Goal: Task Accomplishment & Management: Complete application form

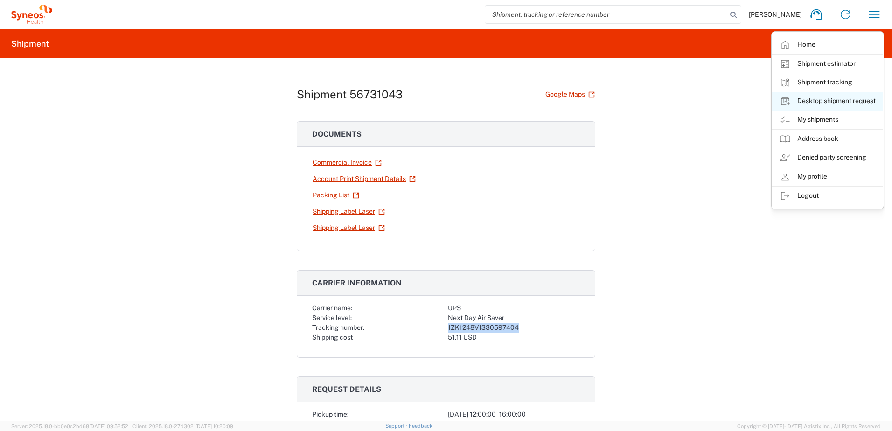
click at [824, 103] on link "Desktop shipment request" at bounding box center [827, 101] width 111 height 19
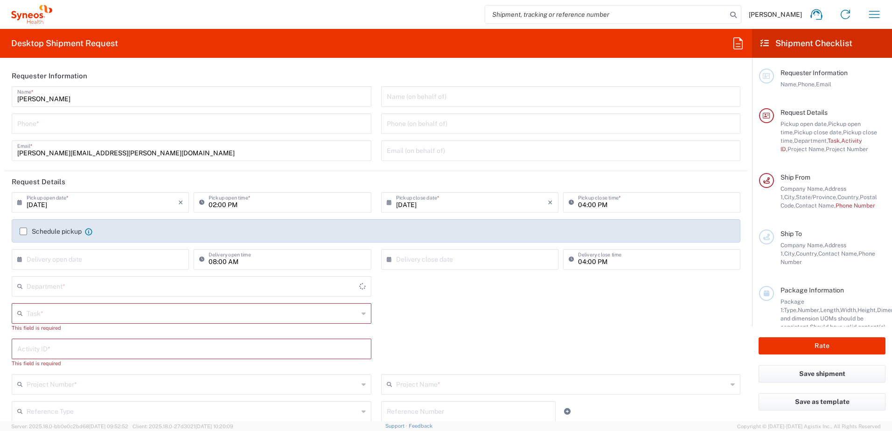
type input "[US_STATE]"
type input "[GEOGRAPHIC_DATA]"
type input "4510"
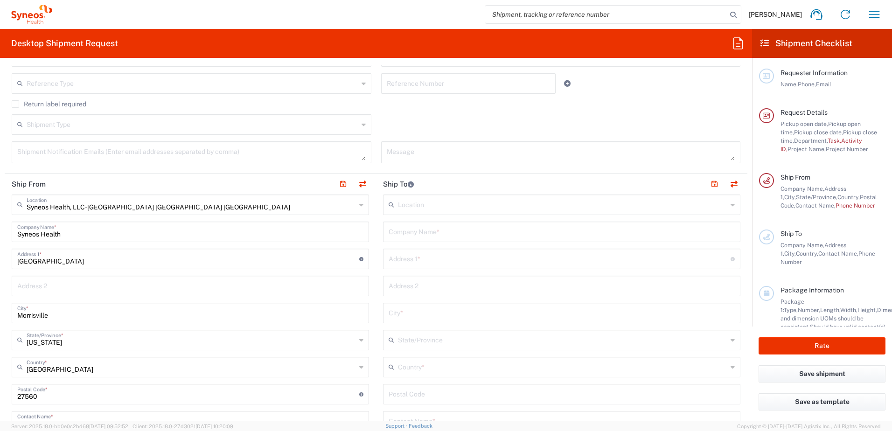
scroll to position [373, 0]
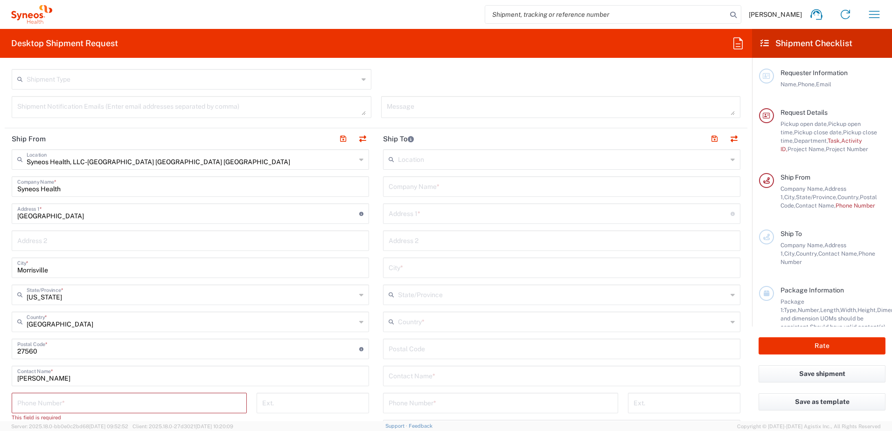
click at [424, 190] on input "text" at bounding box center [562, 186] width 346 height 16
paste input "[PERSON_NAME]"
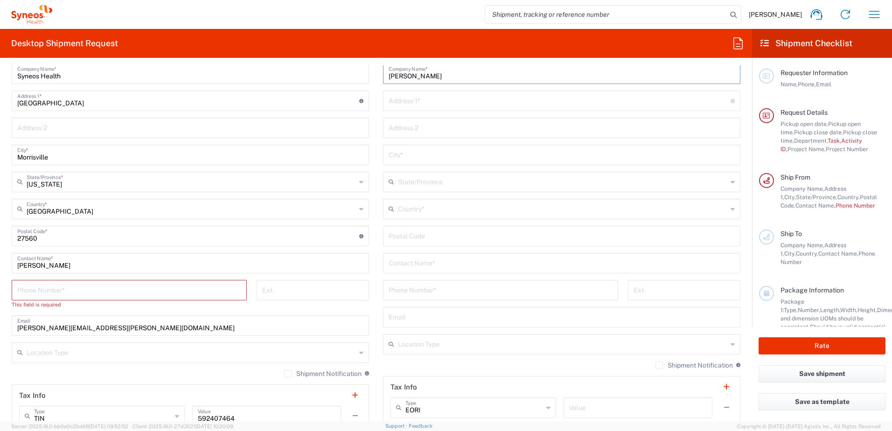
scroll to position [513, 0]
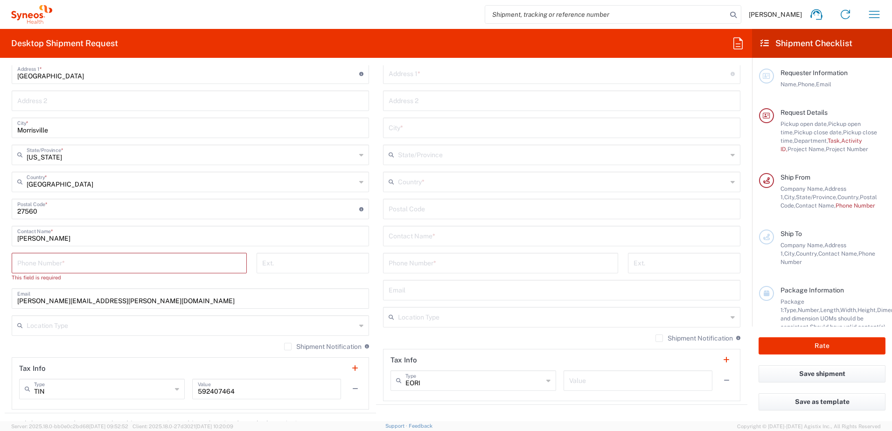
type input "[PERSON_NAME]"
click at [414, 238] on input "text" at bounding box center [562, 235] width 346 height 16
paste input "[PERSON_NAME]"
type input "[PERSON_NAME]"
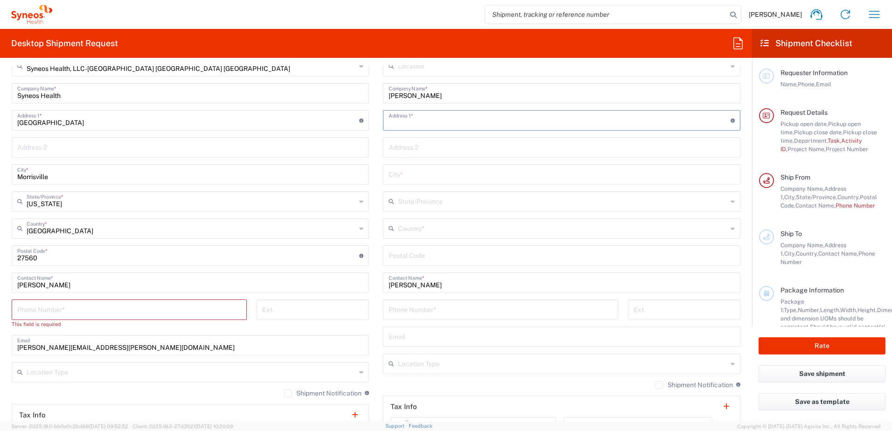
click at [413, 116] on input "text" at bounding box center [560, 120] width 342 height 16
paste input "[STREET_ADDRESS][PERSON_NAME]"
type input "[STREET_ADDRESS][PERSON_NAME]"
click at [429, 226] on input "text" at bounding box center [562, 228] width 329 height 16
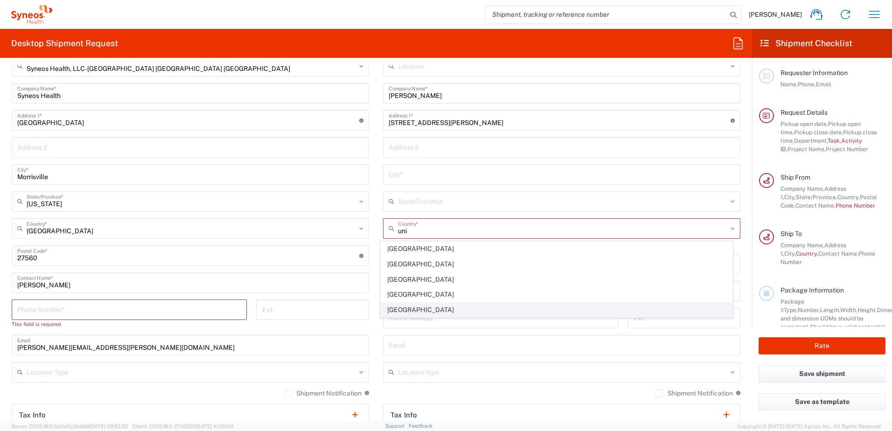
click at [395, 308] on span "[GEOGRAPHIC_DATA]" at bounding box center [557, 310] width 352 height 14
type input "[GEOGRAPHIC_DATA]"
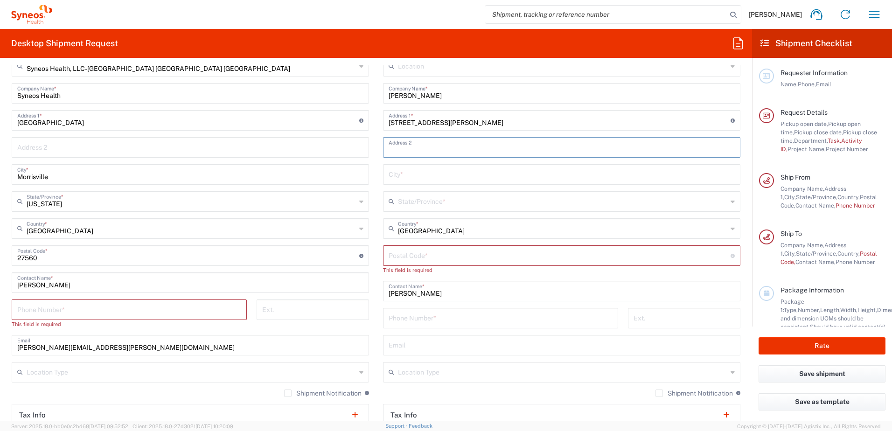
click at [421, 145] on input "text" at bounding box center [562, 147] width 346 height 16
click at [339, 160] on div "Syneos Health, LLC-[GEOGRAPHIC_DATA] [GEOGRAPHIC_DATA] [GEOGRAPHIC_DATA] Locati…" at bounding box center [190, 256] width 357 height 400
click at [412, 175] on input "text" at bounding box center [562, 174] width 346 height 16
paste input "[US_STATE][GEOGRAPHIC_DATA]"
type input "[US_STATE][GEOGRAPHIC_DATA]"
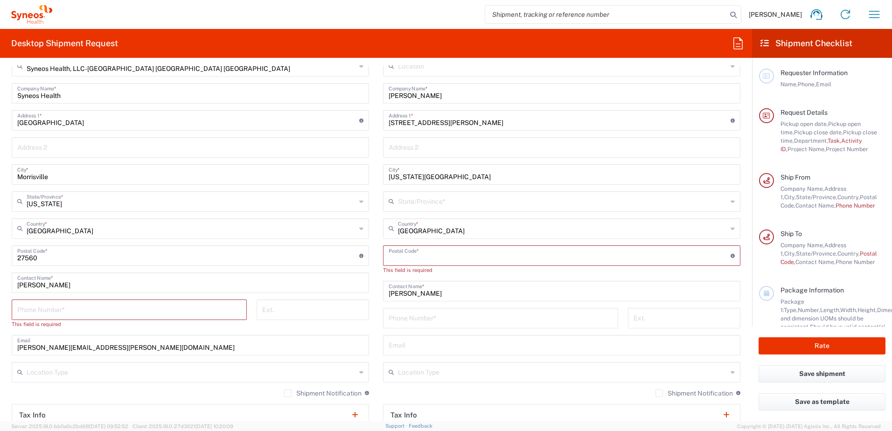
click at [420, 253] on input "undefined" at bounding box center [560, 255] width 342 height 16
click at [423, 197] on input "text" at bounding box center [562, 201] width 329 height 16
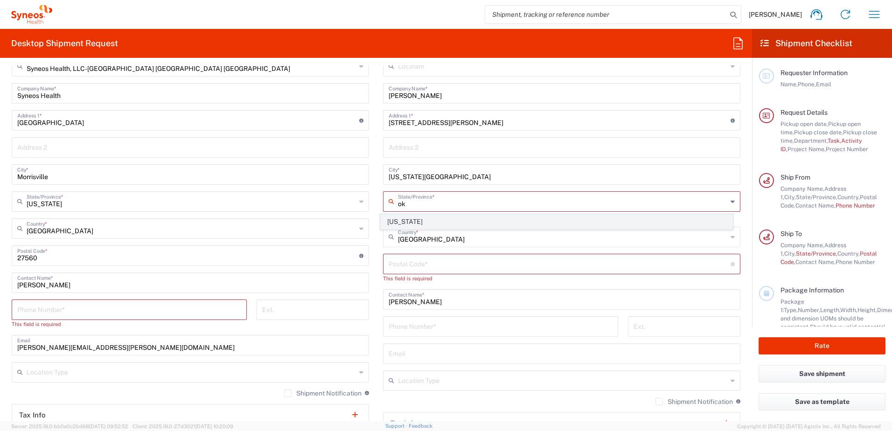
click at [396, 218] on span "[US_STATE]" at bounding box center [557, 222] width 352 height 14
type input "[US_STATE]"
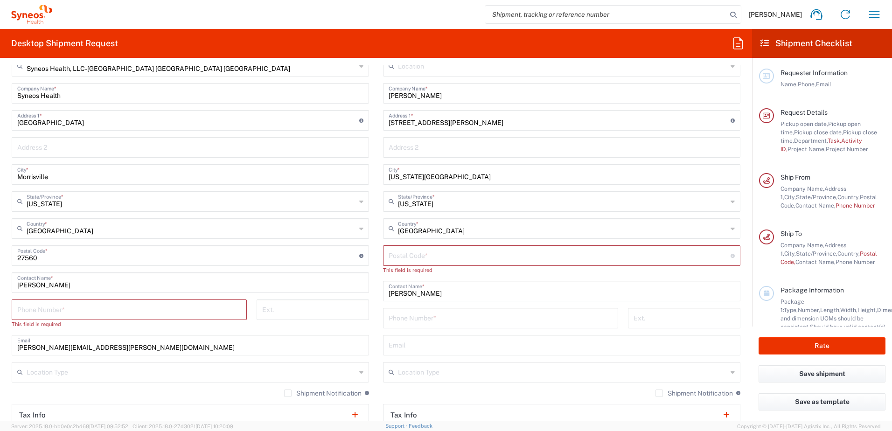
click at [399, 261] on input "undefined" at bounding box center [560, 255] width 342 height 16
paste input "73159"
type input "73159"
click at [433, 309] on input "tel" at bounding box center [501, 309] width 224 height 16
paste input "918.814.8399"
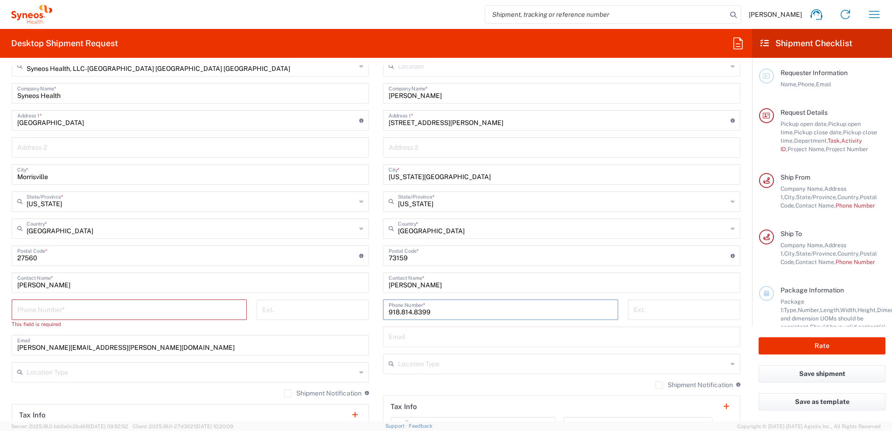
click at [411, 313] on input "918.814.8399" at bounding box center [501, 309] width 224 height 16
click at [397, 312] on input "918.8148399" at bounding box center [501, 309] width 224 height 16
type input "9188148399"
click at [432, 361] on input "text" at bounding box center [562, 363] width 329 height 16
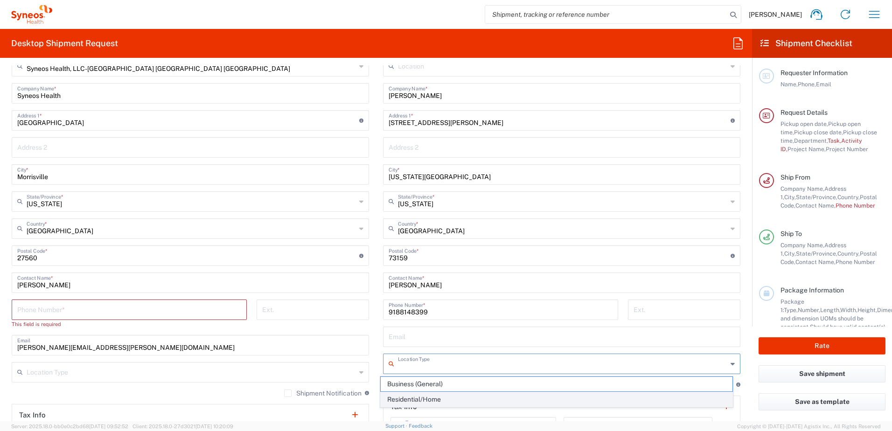
click at [425, 400] on span "Residential/Home" at bounding box center [557, 399] width 352 height 14
type input "Residential/Home"
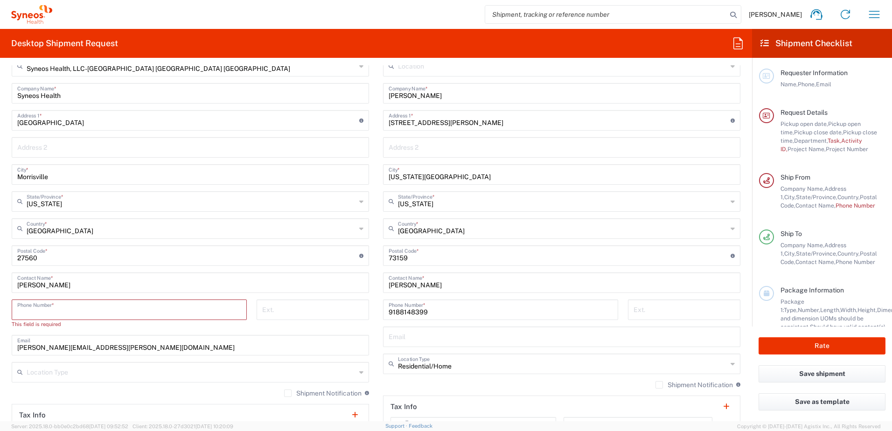
click at [61, 308] on input "tel" at bounding box center [129, 309] width 224 height 16
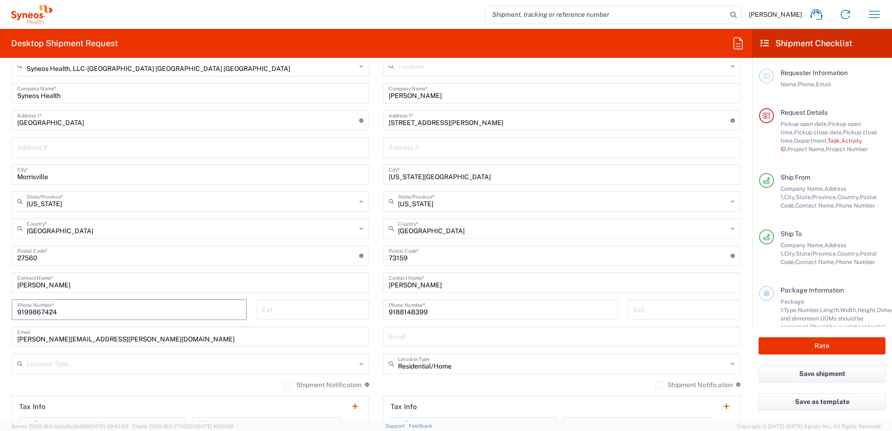
click at [35, 314] on input "9199867424" at bounding box center [129, 309] width 224 height 16
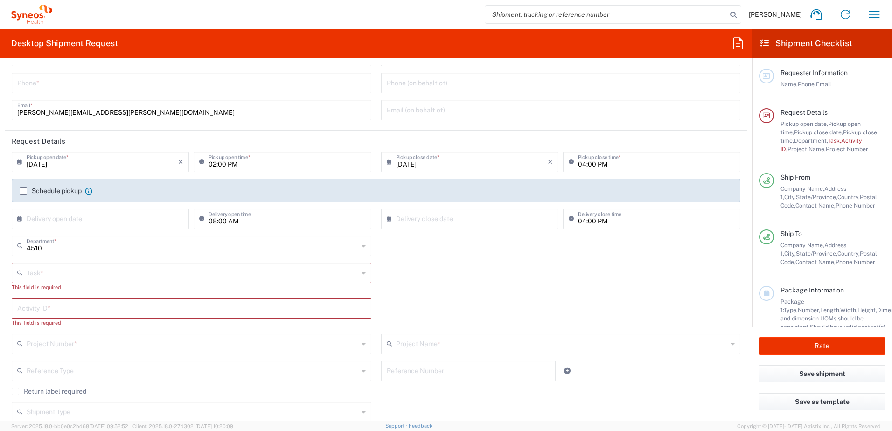
scroll to position [0, 0]
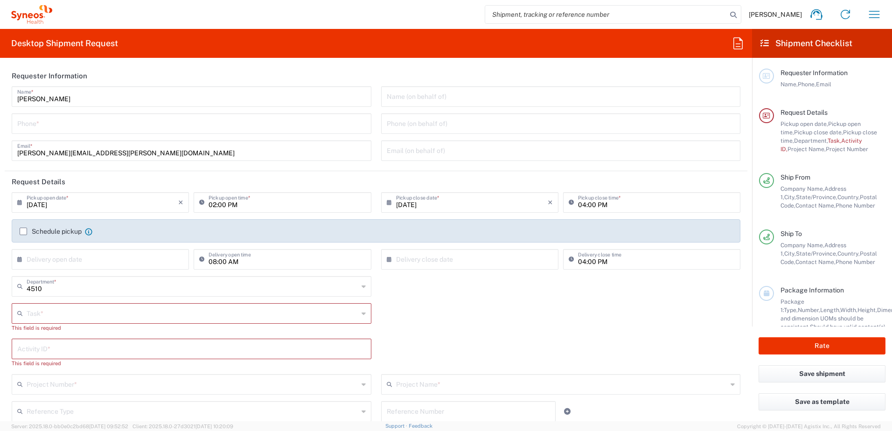
type input "9199867424"
click at [44, 126] on input "tel" at bounding box center [191, 123] width 349 height 16
paste input "9199867424"
type input "9199867424"
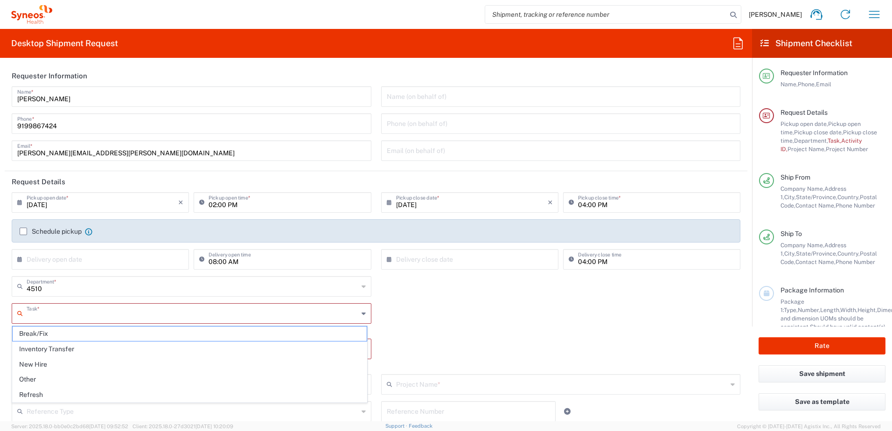
click at [87, 317] on input "text" at bounding box center [193, 313] width 332 height 16
click at [45, 379] on span "Other" at bounding box center [190, 379] width 354 height 14
type input "Other"
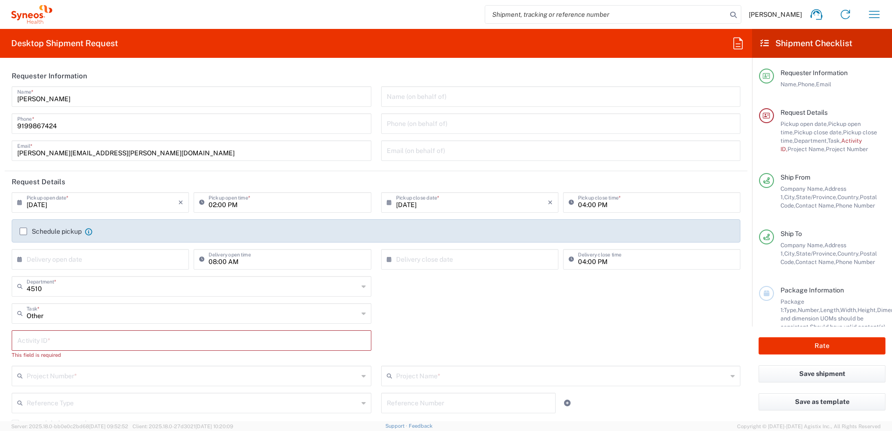
click at [66, 347] on input "text" at bounding box center [191, 340] width 349 height 16
click at [47, 341] on input "text" at bounding box center [191, 340] width 349 height 16
paste input "INC2646116"
type input "INC2646116"
click at [79, 372] on input "text" at bounding box center [193, 367] width 332 height 16
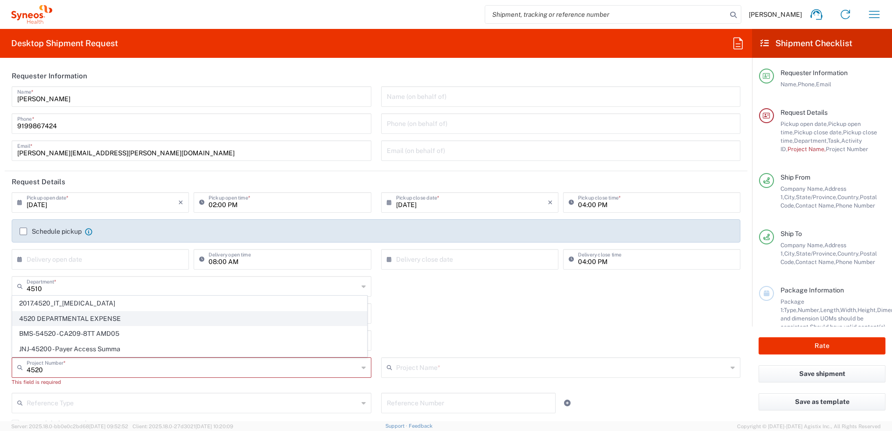
click at [79, 312] on span "4520 DEPARTMENTAL EXPENSE" at bounding box center [190, 319] width 354 height 14
type input "4520 DEPARTMENTAL EXPENSE"
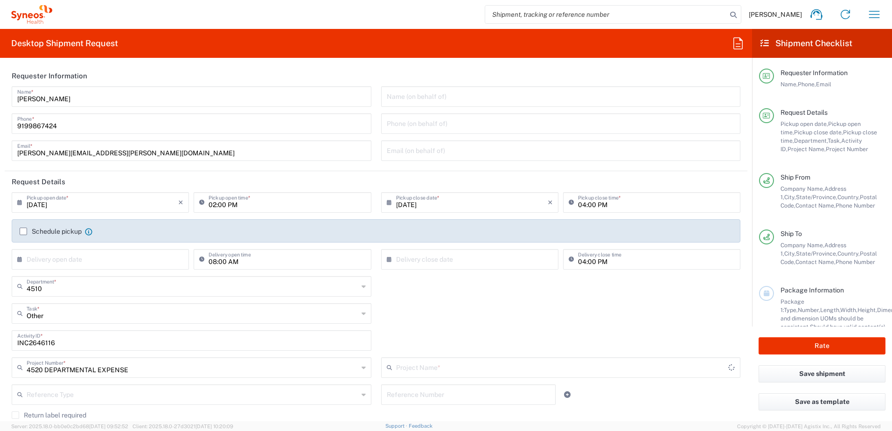
type input "4520 DEPARTMENTAL EXPENSE"
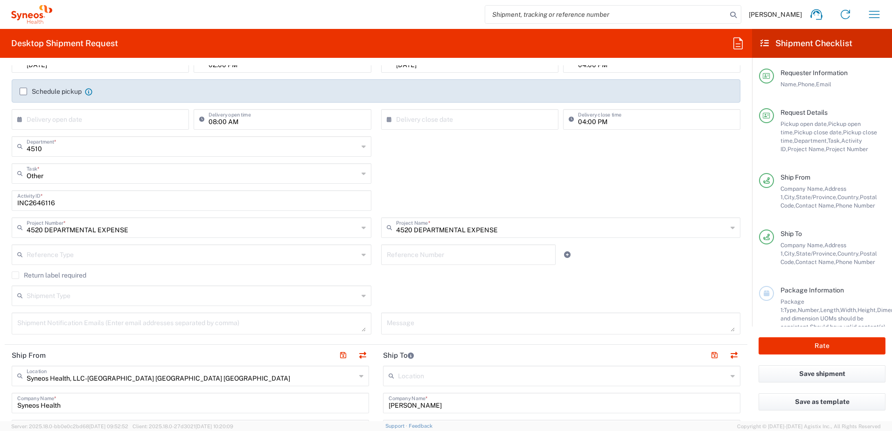
click at [31, 276] on label "Return label required" at bounding box center [49, 275] width 75 height 7
click at [15, 275] on input "Return label required" at bounding box center [15, 275] width 0 height 0
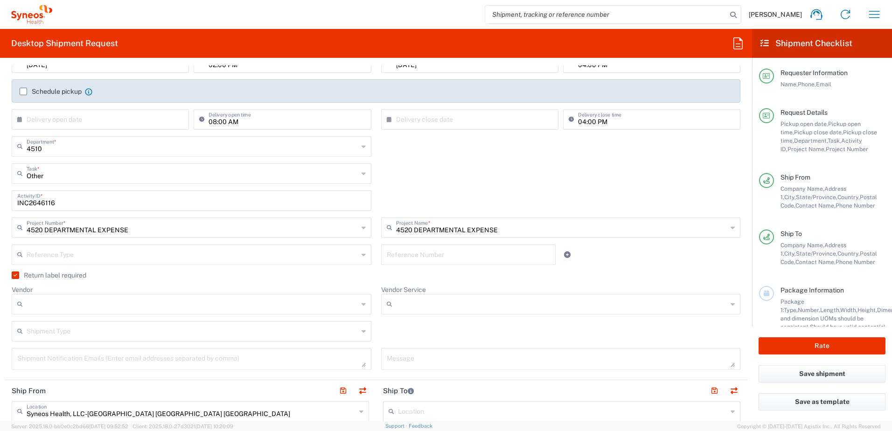
click at [105, 299] on input "Vendor" at bounding box center [193, 304] width 332 height 15
click at [246, 268] on div "Reference Type Account Type Activity ID Airline Appointment Number ASN Batch Re…" at bounding box center [192, 258] width 370 height 27
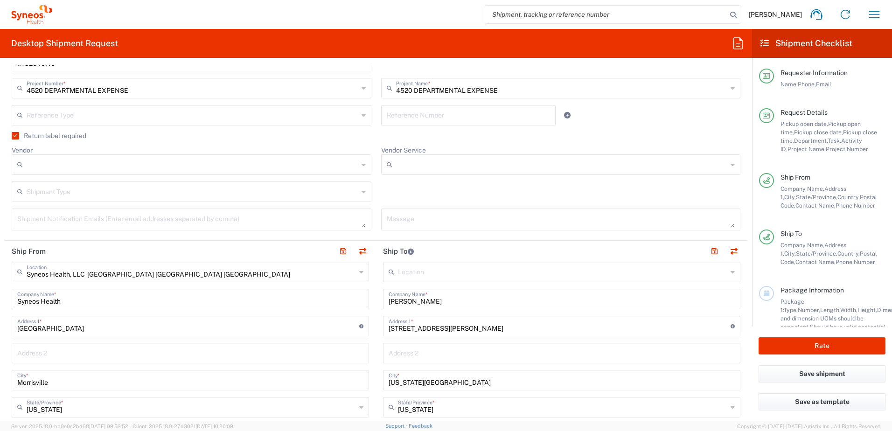
scroll to position [280, 0]
click at [45, 161] on input "Vendor" at bounding box center [193, 164] width 332 height 15
click at [39, 208] on span "UPS" at bounding box center [190, 215] width 354 height 14
type input "UPS"
click at [469, 170] on input "Vendor Service" at bounding box center [562, 164] width 333 height 15
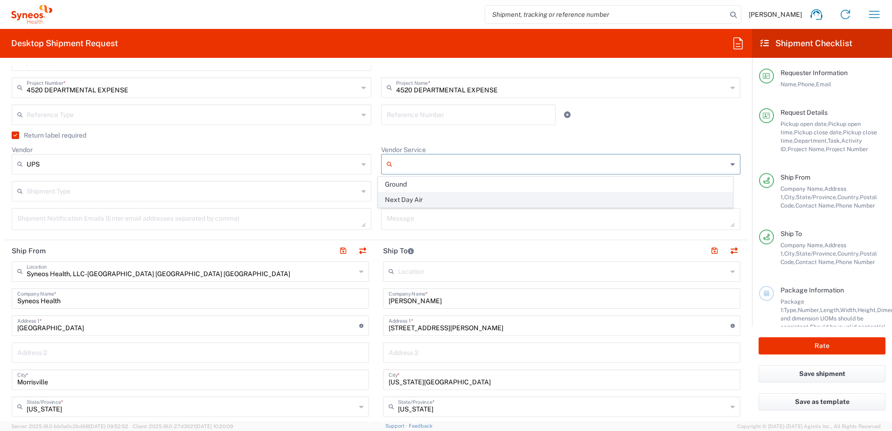
click at [431, 198] on span "Next Day Air" at bounding box center [555, 200] width 354 height 14
type input "Next Day Air"
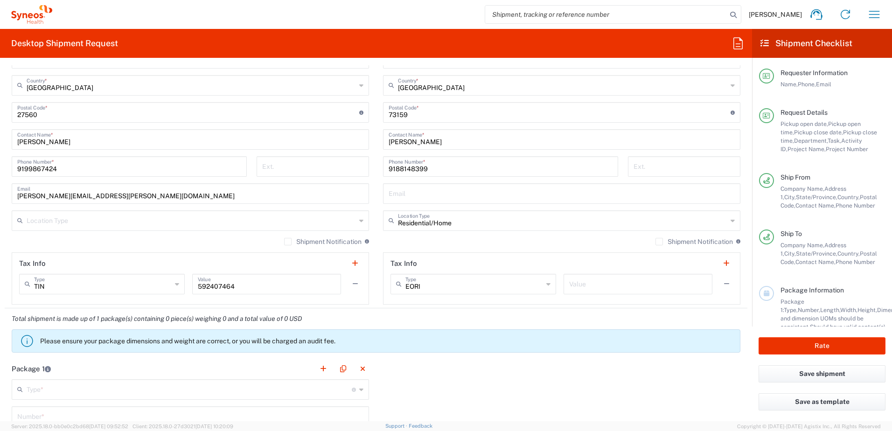
scroll to position [793, 0]
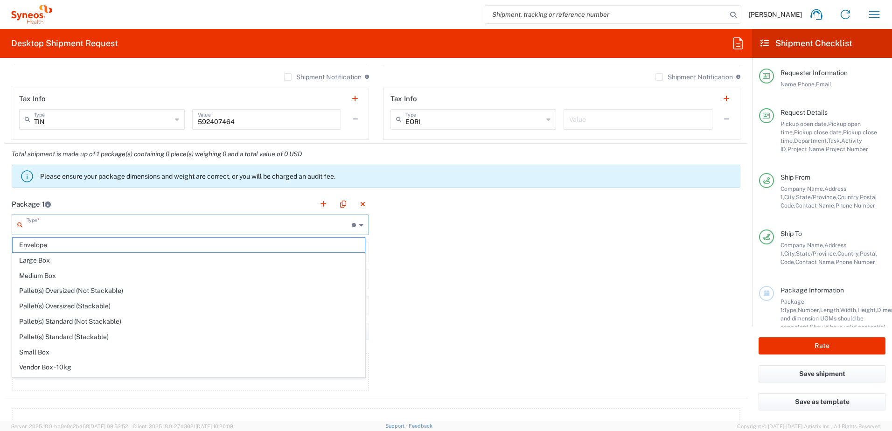
click at [129, 219] on input "text" at bounding box center [189, 224] width 325 height 16
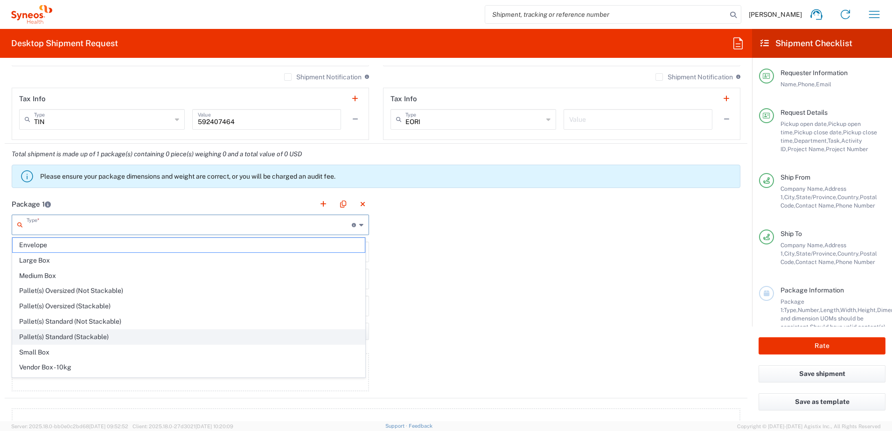
scroll to position [28, 0]
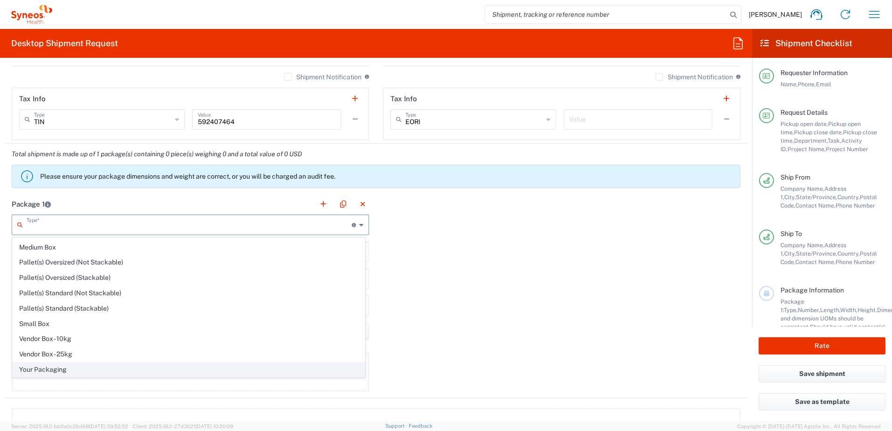
type input "w"
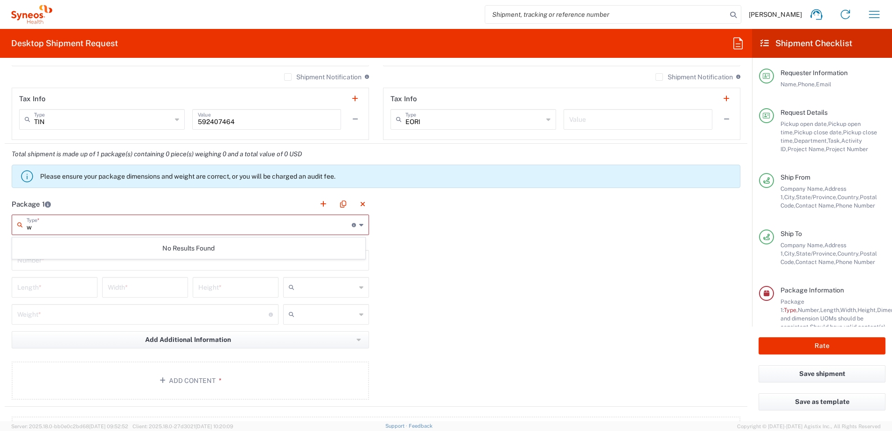
scroll to position [0, 0]
drag, startPoint x: 54, startPoint y: 222, endPoint x: 6, endPoint y: 225, distance: 48.6
click at [6, 225] on main "w Type * Material used to package goods No Results Found This field is required…" at bounding box center [190, 309] width 371 height 189
click at [57, 226] on input "text" at bounding box center [189, 224] width 325 height 16
click at [619, 250] on div "Package 1 Type * Material used to package goods No Results Found This field is …" at bounding box center [376, 300] width 743 height 213
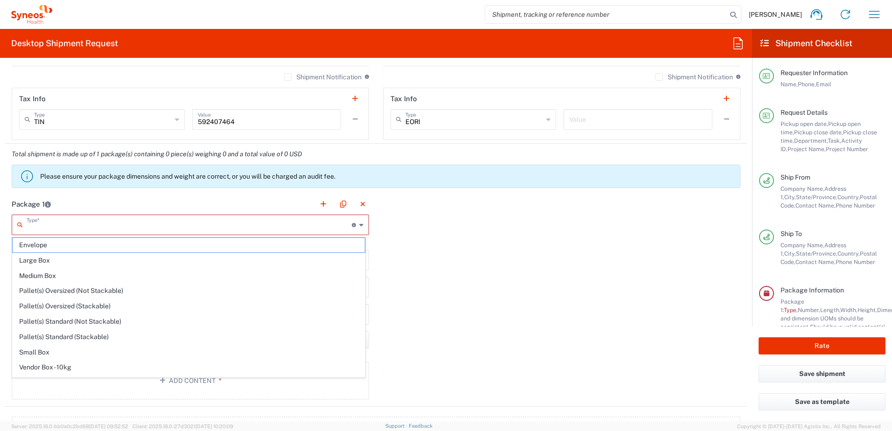
click at [84, 219] on input "text" at bounding box center [189, 224] width 325 height 16
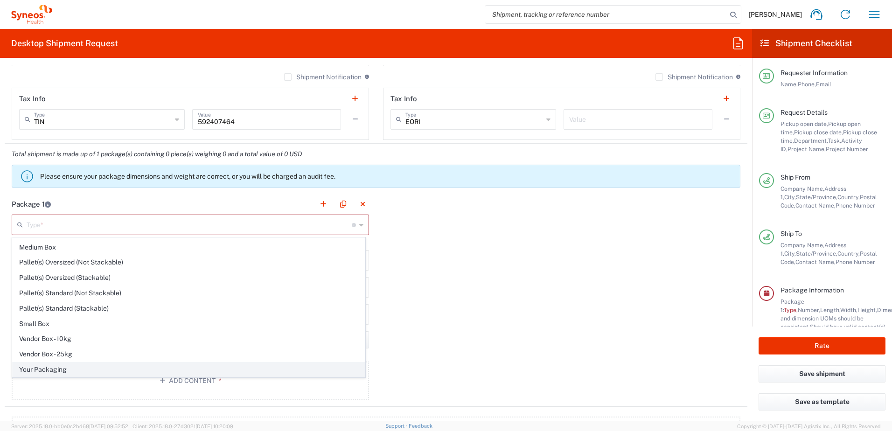
click at [59, 370] on span "Your Packaging" at bounding box center [189, 370] width 352 height 14
type input "Your Packaging"
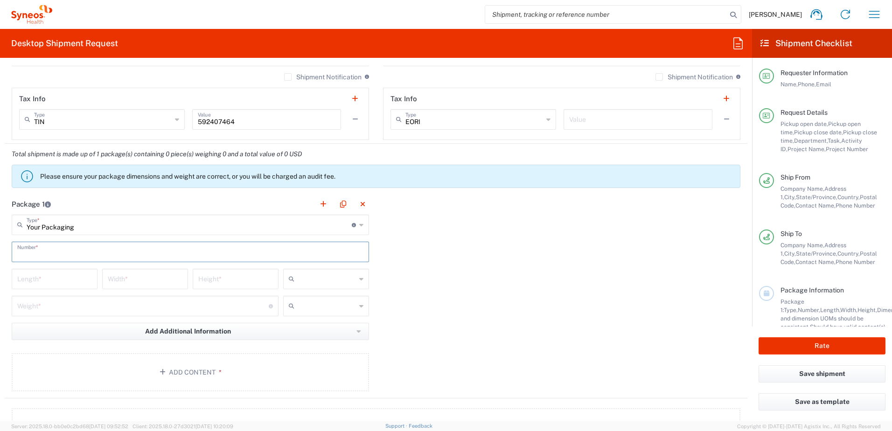
click at [35, 251] on input "text" at bounding box center [190, 251] width 346 height 16
type input "1"
click at [38, 280] on input "number" at bounding box center [54, 278] width 75 height 16
type input "14"
click at [174, 280] on input "number" at bounding box center [145, 278] width 75 height 16
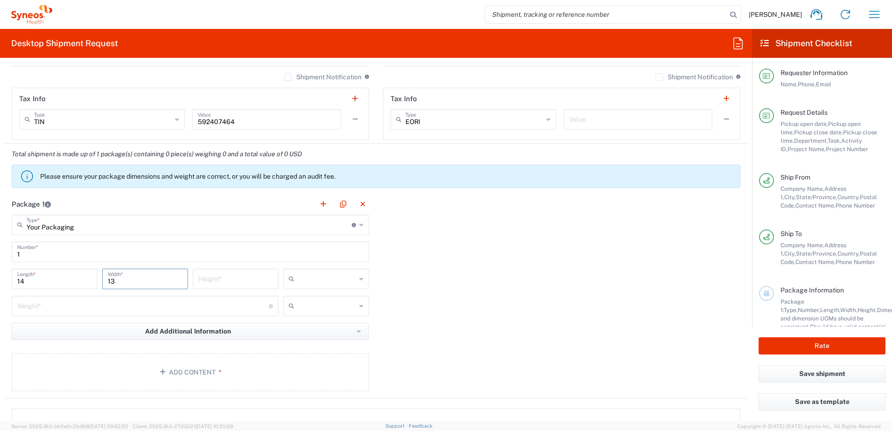
type input "13"
click at [204, 276] on input "number" at bounding box center [235, 278] width 75 height 16
type input "4"
click at [298, 275] on input "text" at bounding box center [327, 279] width 58 height 15
click at [298, 316] on span "ft" at bounding box center [322, 315] width 83 height 14
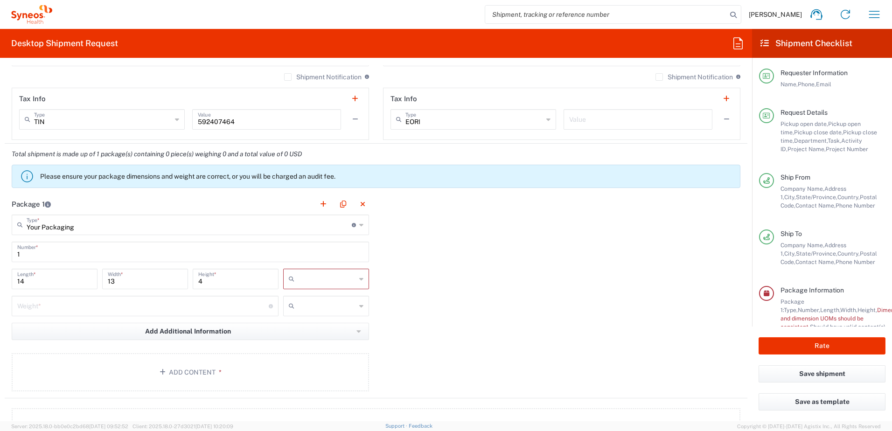
type input "ft"
click at [141, 315] on div "Weight * Total weight of package(s) in pounds or kilograms" at bounding box center [145, 306] width 267 height 21
click at [140, 309] on input "number" at bounding box center [143, 305] width 252 height 16
type input "5"
click at [320, 302] on input "text" at bounding box center [327, 306] width 58 height 15
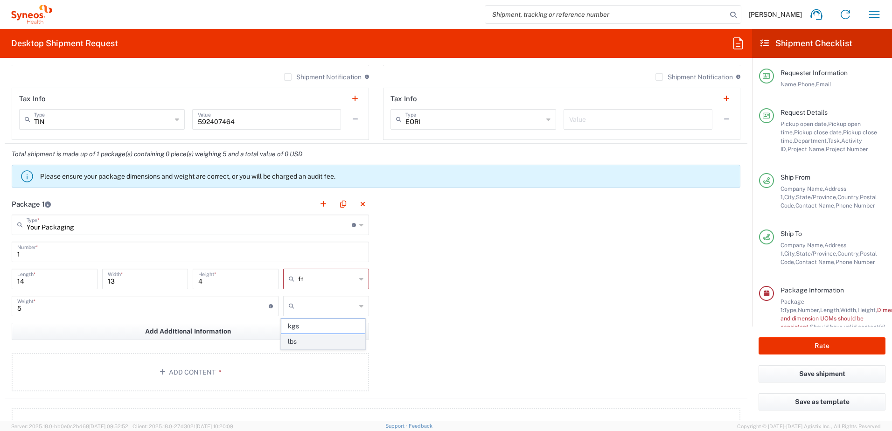
click at [293, 336] on span "lbs" at bounding box center [322, 342] width 83 height 14
type input "lbs"
click at [170, 355] on button "Add Content *" at bounding box center [190, 372] width 357 height 38
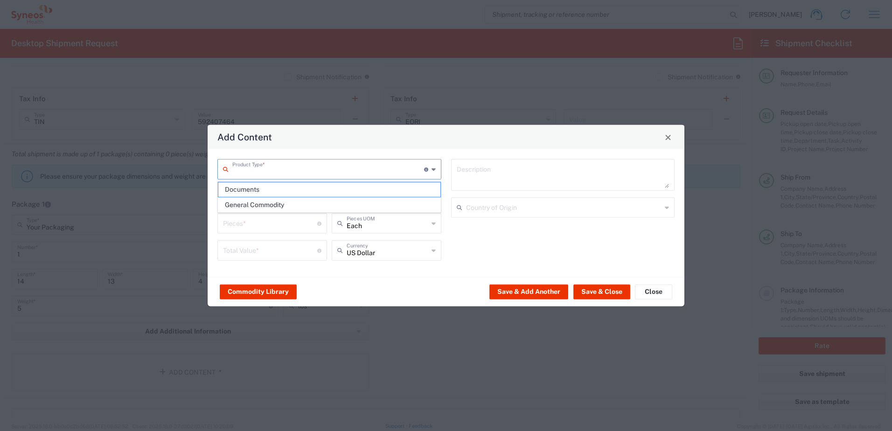
click at [261, 165] on input "text" at bounding box center [328, 169] width 192 height 16
click at [271, 205] on span "General Commodity" at bounding box center [329, 205] width 222 height 14
type input "General Commodity"
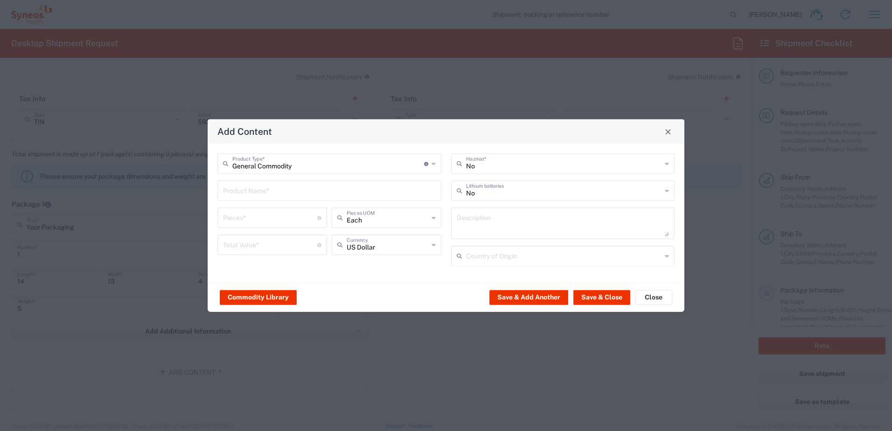
click at [262, 195] on input "text" at bounding box center [329, 190] width 213 height 16
click at [279, 227] on div "Laptop Dell 5430" at bounding box center [329, 229] width 222 height 16
type input "Laptop Dell 5430"
type textarea "Laptop Dell Latitude 5430"
type input "Yes"
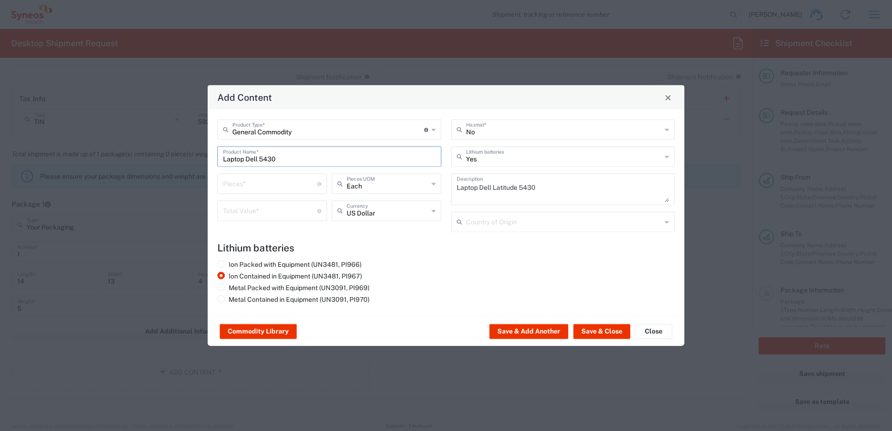
click at [269, 188] on input "number" at bounding box center [270, 183] width 94 height 16
type input "1"
click at [266, 216] on input "number" at bounding box center [270, 210] width 94 height 16
type input "1000"
click at [496, 270] on div "Ion Packed with Equipment (UN3481, PI966) Ion Contained in Equipment (UN3481, P…" at bounding box center [446, 283] width 467 height 47
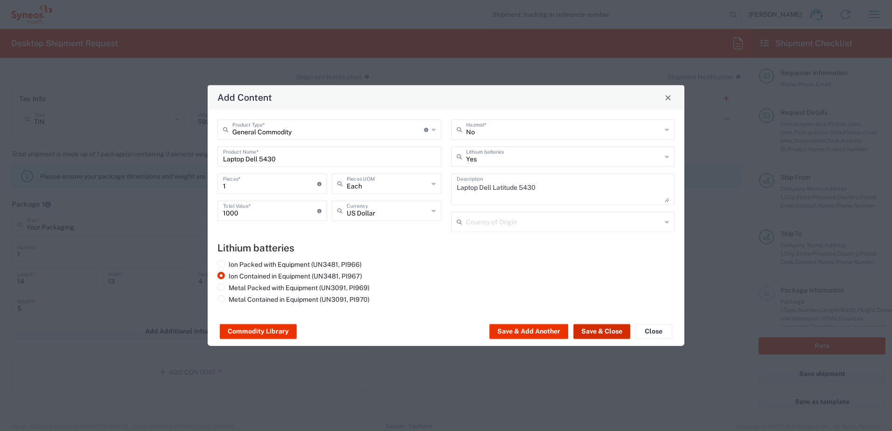
click at [604, 329] on button "Save & Close" at bounding box center [602, 331] width 57 height 15
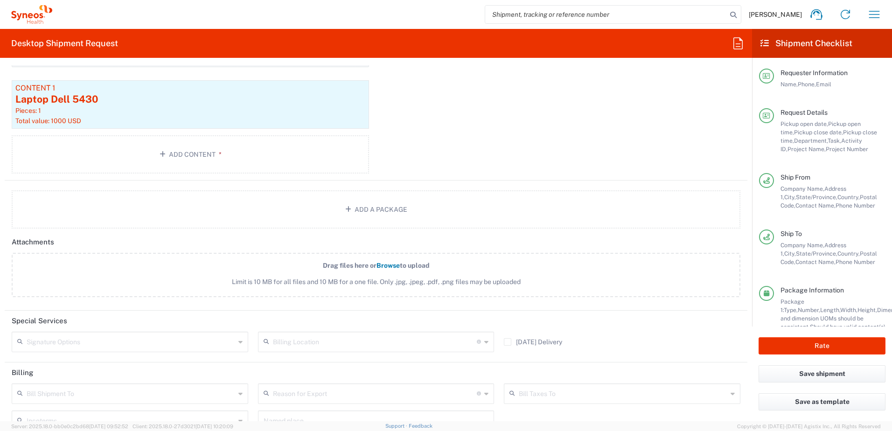
scroll to position [1147, 0]
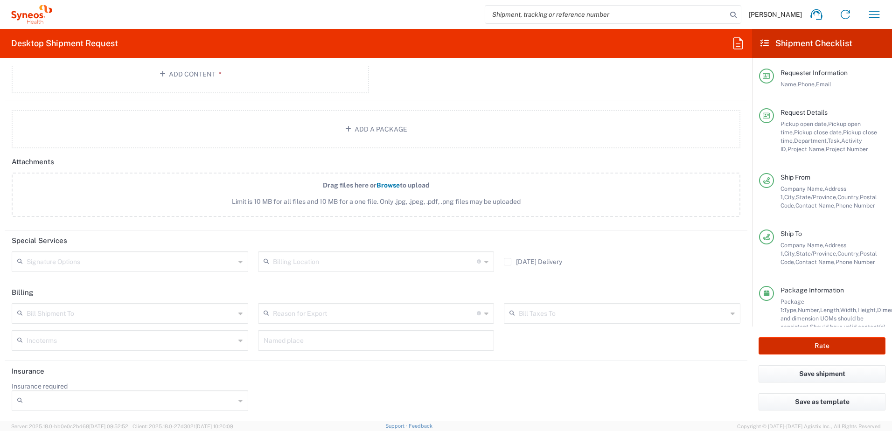
click at [828, 341] on button "Rate" at bounding box center [822, 345] width 127 height 17
type input "4520 DEPARTMENTAL EXPENSE"
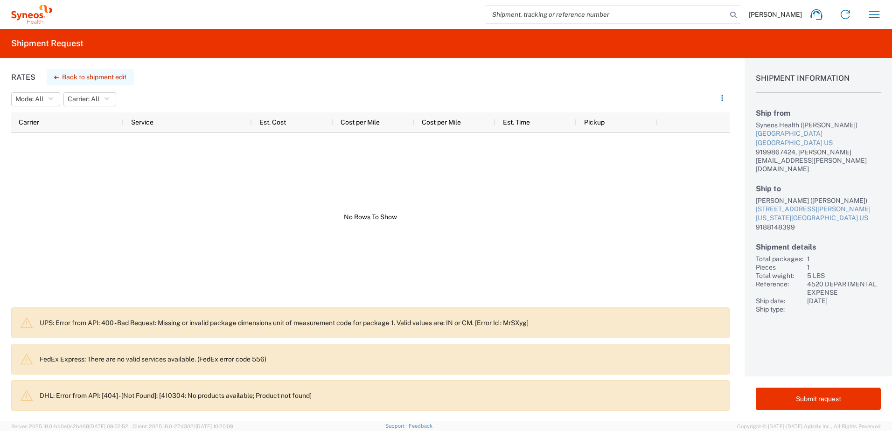
click at [114, 80] on button "Back to shipment edit" at bounding box center [90, 77] width 87 height 16
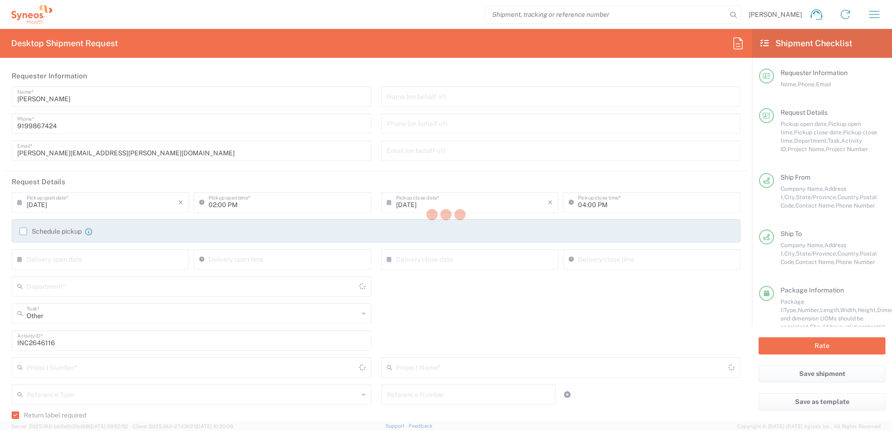
type input "4510"
type input "4520 DEPARTMENTAL EXPENSE"
type input "Next Day Air"
type input "[US_STATE]"
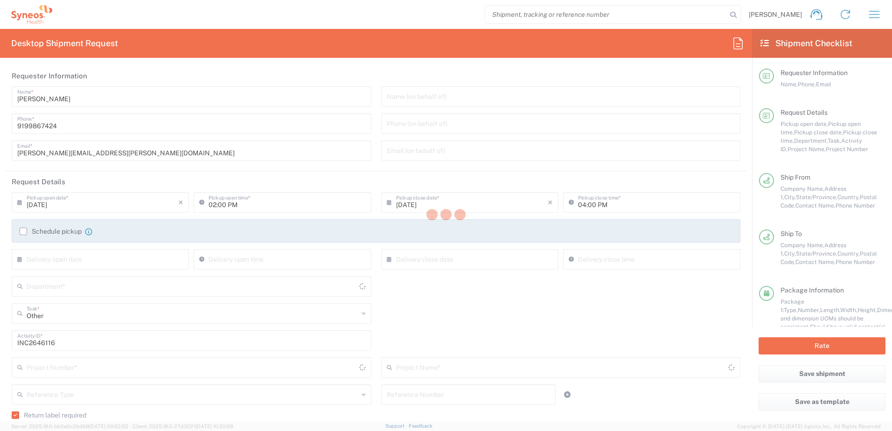
type input "[US_STATE]"
type input "Your Packaging"
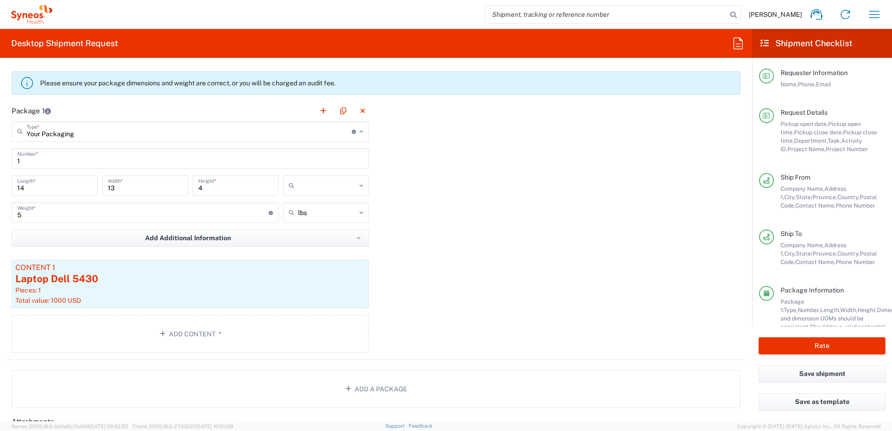
click at [331, 185] on input "text" at bounding box center [327, 185] width 58 height 15
click at [310, 234] on span "in" at bounding box center [322, 237] width 83 height 14
type input "168"
type input "156"
type input "48"
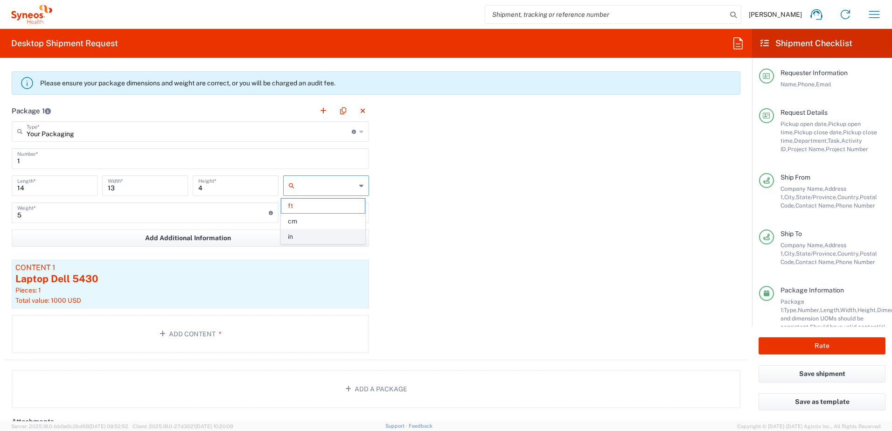
type input "in"
click at [446, 216] on div "Package 1 Your Packaging Type * Material used to package goods Your Packaging E…" at bounding box center [376, 230] width 743 height 260
drag, startPoint x: 27, startPoint y: 183, endPoint x: 40, endPoint y: 182, distance: 12.6
click at [28, 182] on input "168" at bounding box center [54, 185] width 75 height 16
drag, startPoint x: 37, startPoint y: 185, endPoint x: -8, endPoint y: 186, distance: 45.3
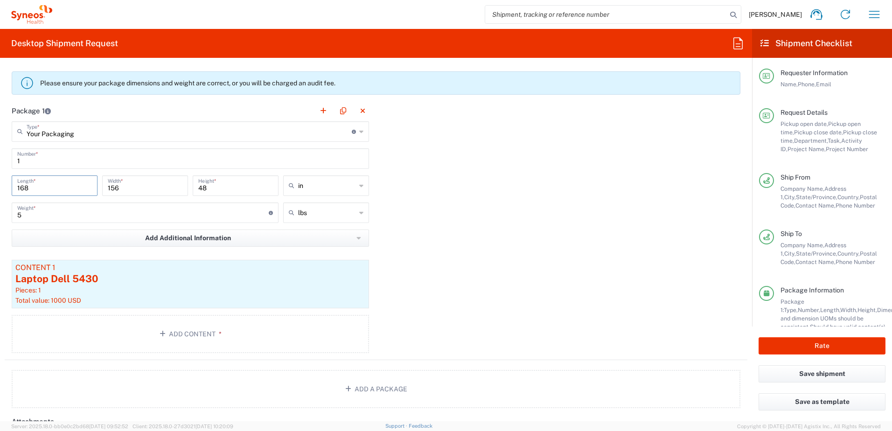
click at [0, 186] on html "[PERSON_NAME] Home Shipment estimator Shipment tracking Desktop shipment reques…" at bounding box center [446, 215] width 892 height 431
type input "14"
drag, startPoint x: 136, startPoint y: 186, endPoint x: 68, endPoint y: 181, distance: 68.3
click at [68, 181] on div "14 Length * 156 Width * 48 Height * in ft cm in" at bounding box center [190, 188] width 362 height 27
type input "13"
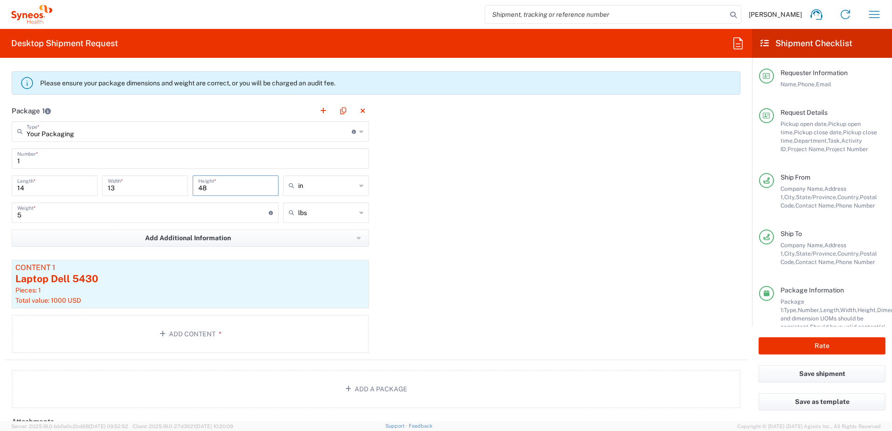
drag, startPoint x: 242, startPoint y: 192, endPoint x: 163, endPoint y: 188, distance: 79.0
click at [163, 188] on div "14 Length * 13 Width * 48 Height * in ft cm in" at bounding box center [190, 188] width 362 height 27
type input "4"
click at [576, 250] on div "Package 1 Your Packaging Type * Material used to package goods Your Packaging E…" at bounding box center [376, 230] width 743 height 260
click at [848, 346] on button "Rate" at bounding box center [822, 345] width 127 height 17
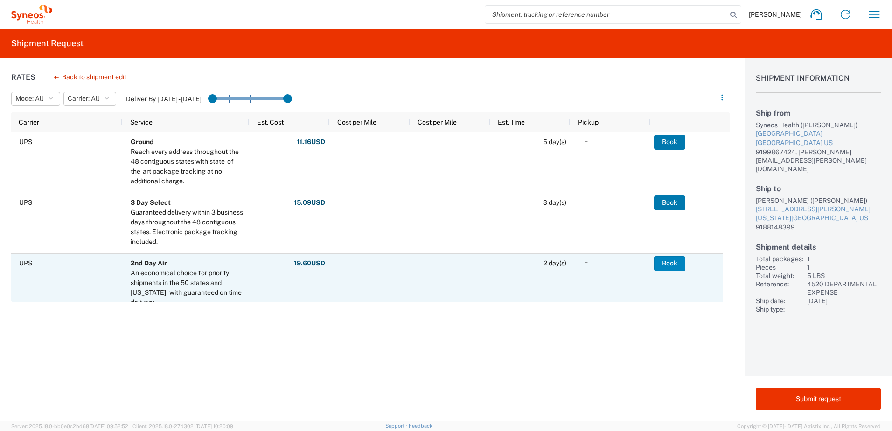
click at [671, 266] on button "Book" at bounding box center [669, 263] width 31 height 15
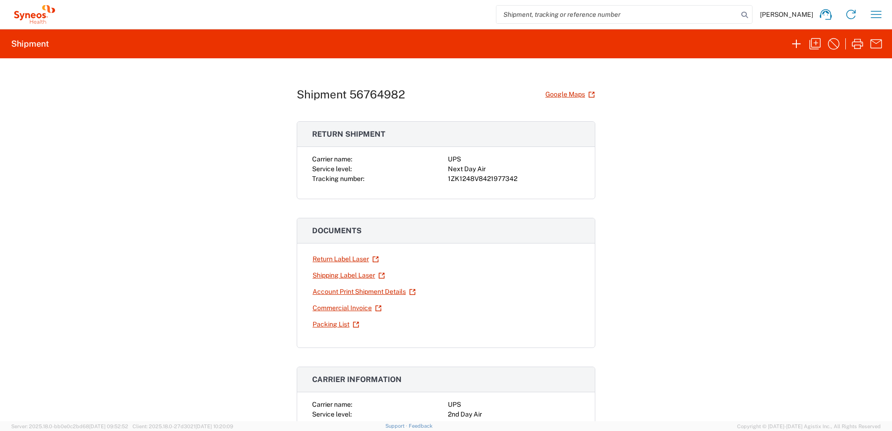
click at [490, 174] on div "Next Day Air" at bounding box center [514, 169] width 132 height 10
click at [490, 177] on div "1ZK1248V8421977342" at bounding box center [514, 179] width 132 height 10
copy div "1ZK1248V8421977342"
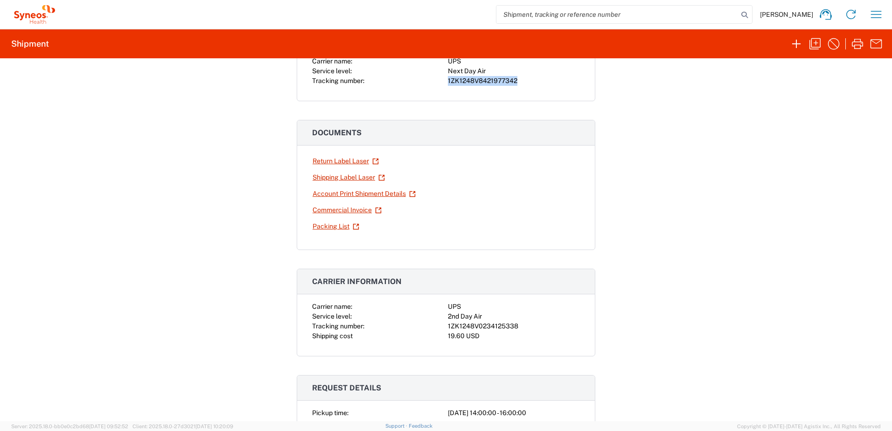
scroll to position [187, 0]
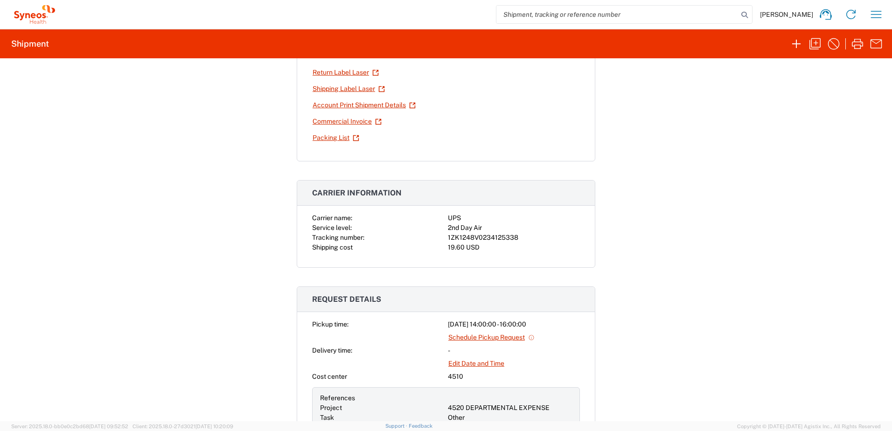
click at [478, 234] on div "1ZK1248V0234125338" at bounding box center [514, 238] width 132 height 10
copy div "1ZK1248V0234125338"
click at [660, 209] on div "Shipment 56764982 Google Maps Return shipment Carrier name: UPS Service level: …" at bounding box center [446, 239] width 892 height 363
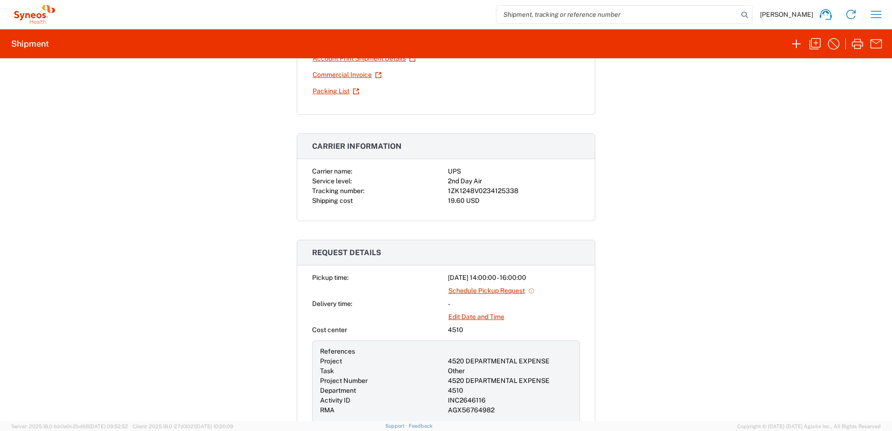
scroll to position [0, 0]
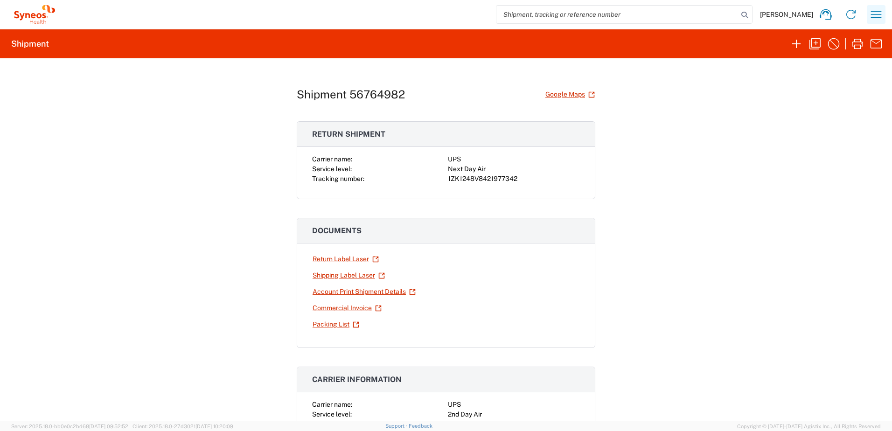
click at [877, 17] on icon "button" at bounding box center [876, 14] width 15 height 15
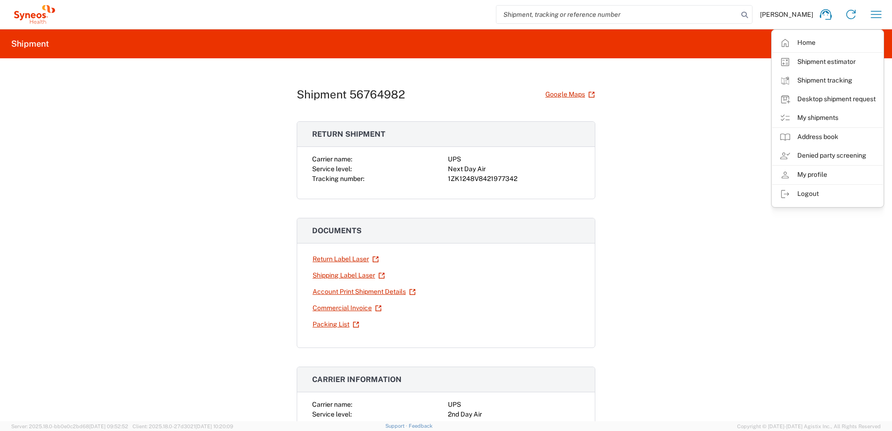
drag, startPoint x: 681, startPoint y: 155, endPoint x: 708, endPoint y: 143, distance: 29.0
click at [682, 155] on div "Shipment 56764982 Google Maps Return shipment Carrier name: UPS Service level: …" at bounding box center [446, 239] width 892 height 363
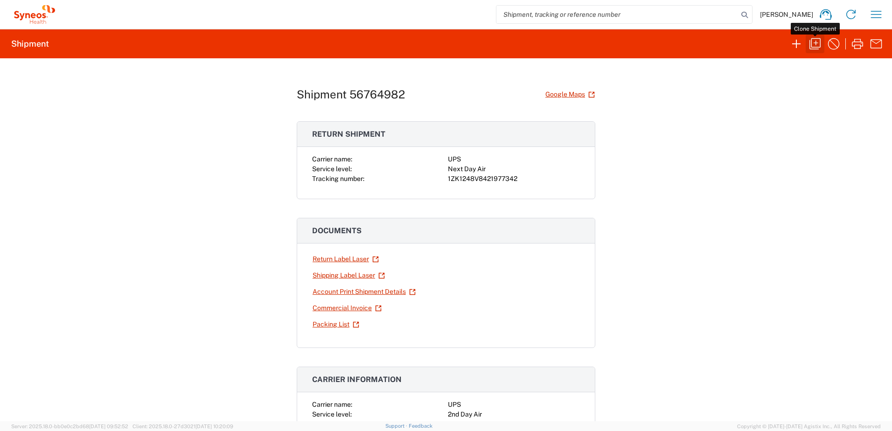
click at [819, 44] on icon "button" at bounding box center [815, 43] width 15 height 15
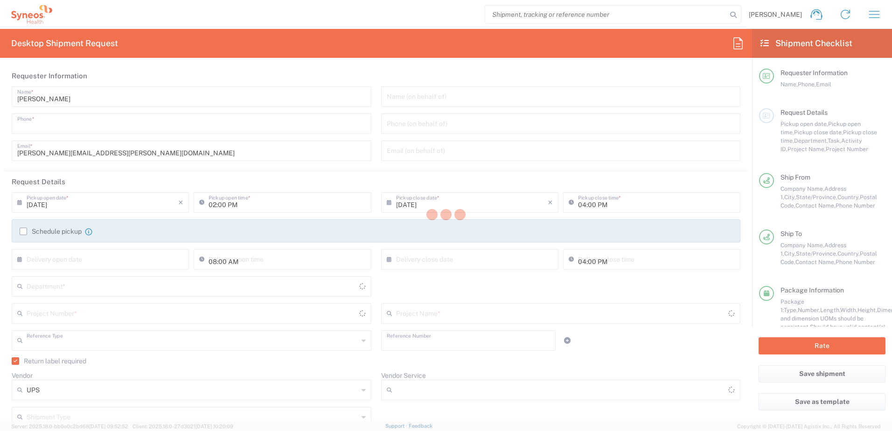
type input "9199867424"
type input "Project"
type input "4520 DEPARTMENTAL EXPENSE"
type textarea "[PERSON_NAME][EMAIL_ADDRESS][PERSON_NAME][DOMAIN_NAME]"
type input "Syneos Health, LLC-[GEOGRAPHIC_DATA] [GEOGRAPHIC_DATA] [GEOGRAPHIC_DATA]"
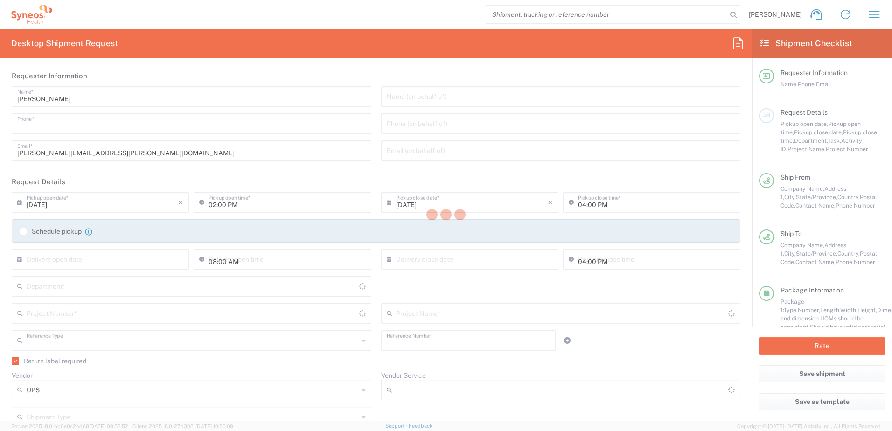
type input "Syneos Health"
type input "[GEOGRAPHIC_DATA]"
type input "Morrisville"
type input "27560"
type input "[PERSON_NAME]"
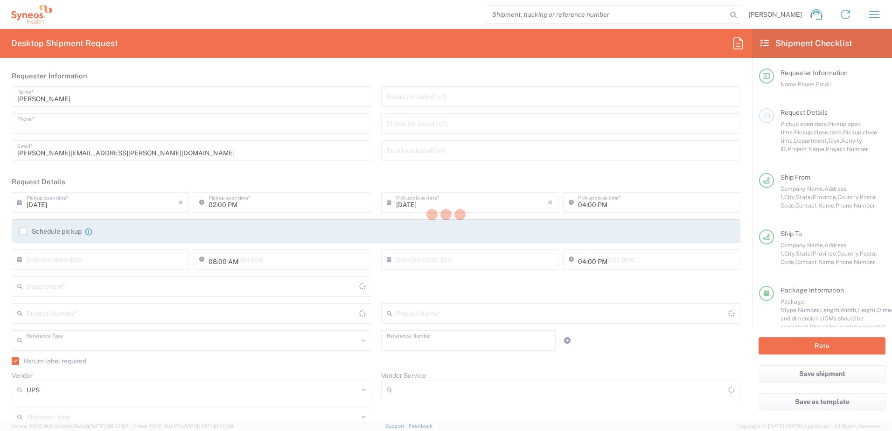
type input "9199867424"
type input "[PERSON_NAME][EMAIL_ADDRESS][PERSON_NAME][DOMAIN_NAME]"
type input "[PERSON_NAME]"
type input "[STREET_ADDRESS][PERSON_NAME]"
type input "[US_STATE][GEOGRAPHIC_DATA]"
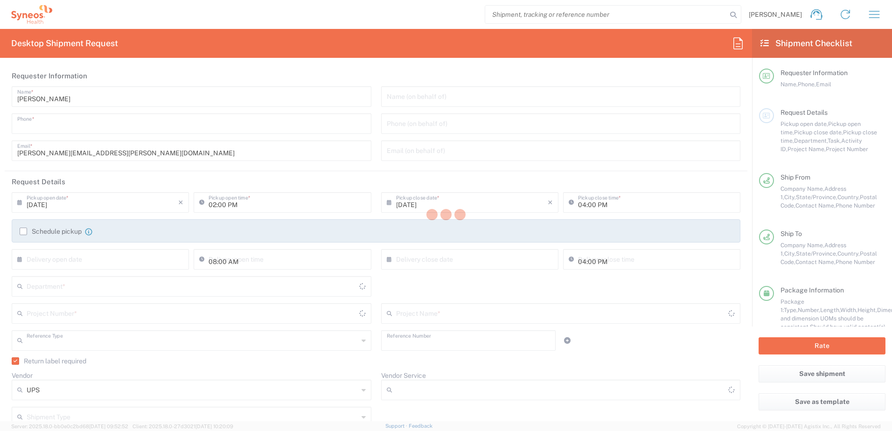
type input "[GEOGRAPHIC_DATA]"
type input "73159"
type input "[PERSON_NAME]"
type input "9188148399"
type input "Residential/Home"
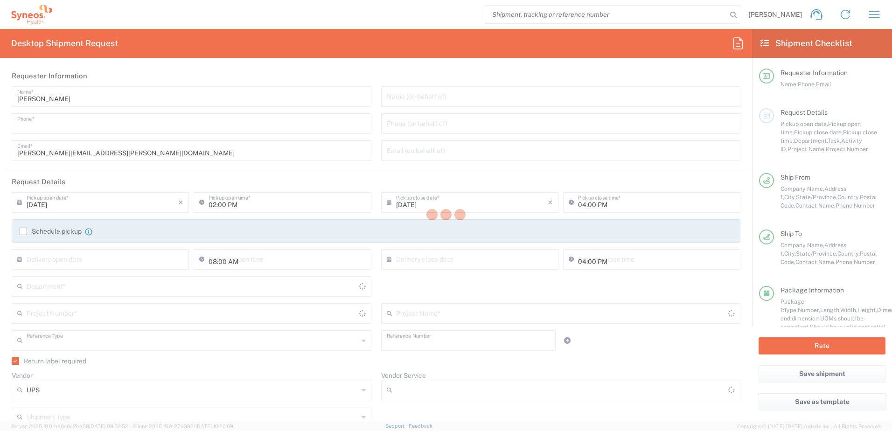
type input "Sender/Shipper"
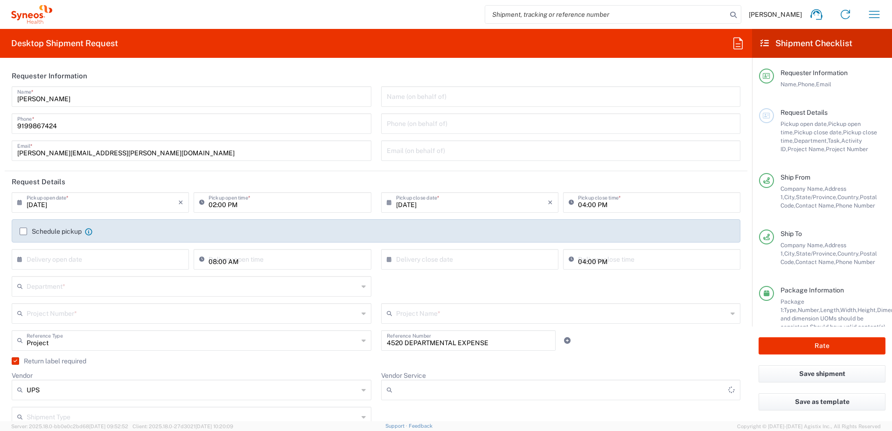
type input "[US_STATE]"
type input "Next Day Air"
type input "Your Packaging"
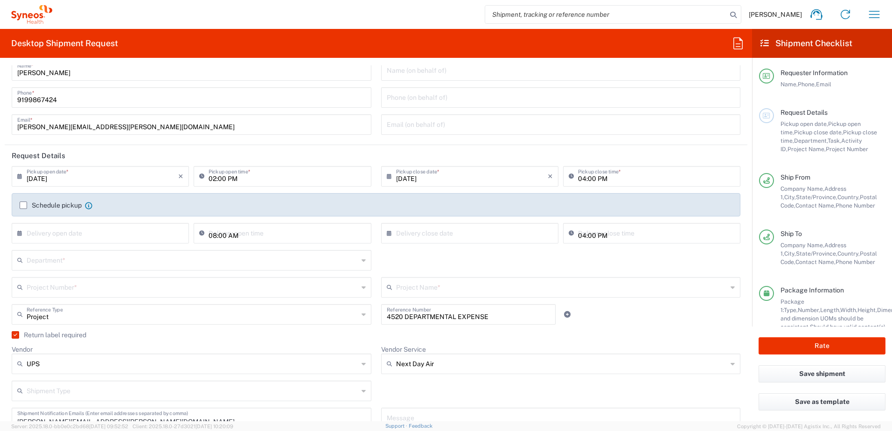
scroll to position [47, 0]
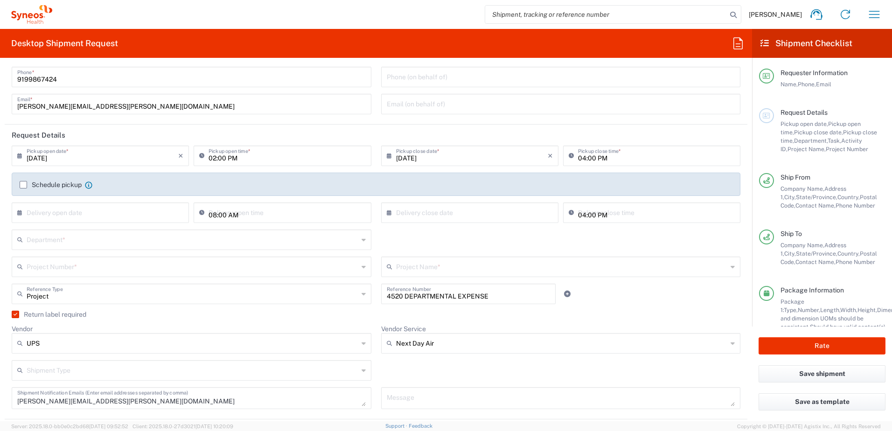
click at [64, 241] on input "text" at bounding box center [193, 239] width 332 height 16
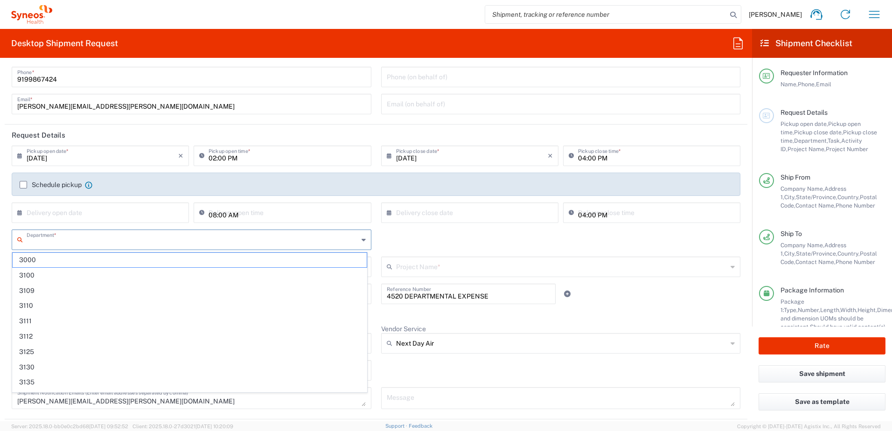
click at [69, 240] on input "text" at bounding box center [193, 239] width 332 height 16
click at [463, 230] on div "Department * 3000 3100 3109 3110 3111 3112 3125 3130 3135 3136 3150 3155 3165 3…" at bounding box center [376, 243] width 739 height 27
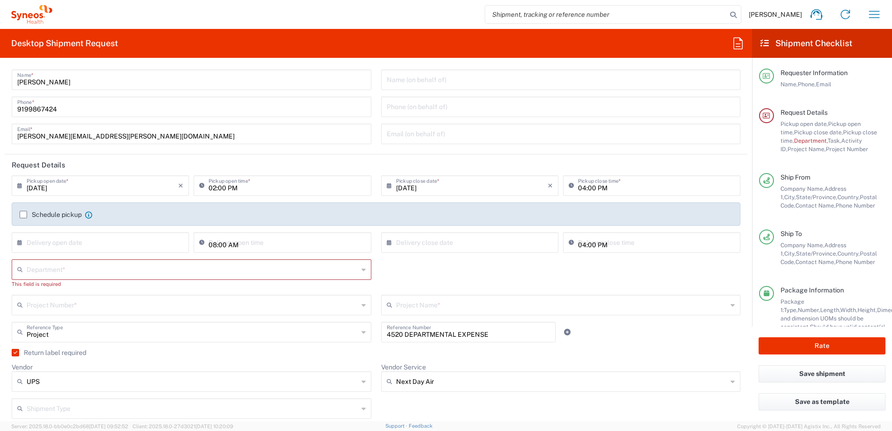
scroll to position [0, 0]
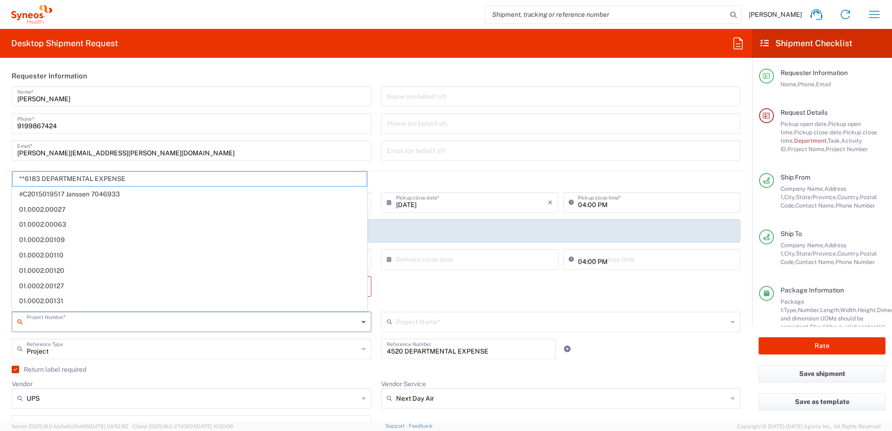
click at [42, 316] on input "text" at bounding box center [193, 321] width 332 height 16
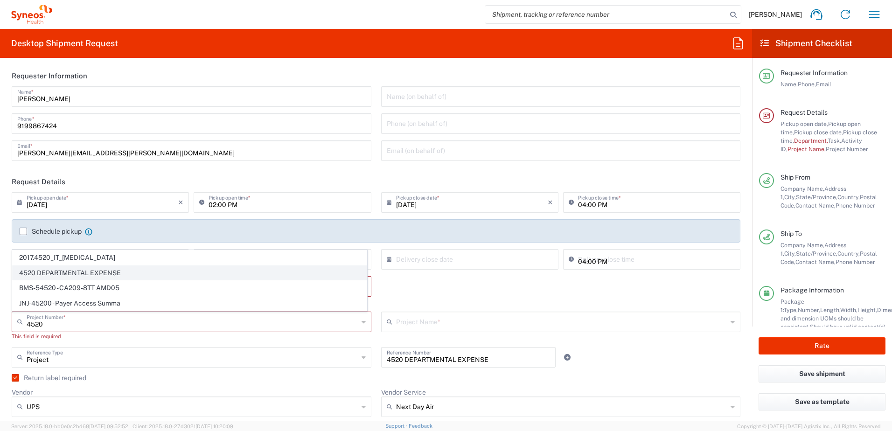
click at [86, 273] on span "4520 DEPARTMENTAL EXPENSE" at bounding box center [190, 273] width 354 height 14
type input "4520 DEPARTMENTAL EXPENSE"
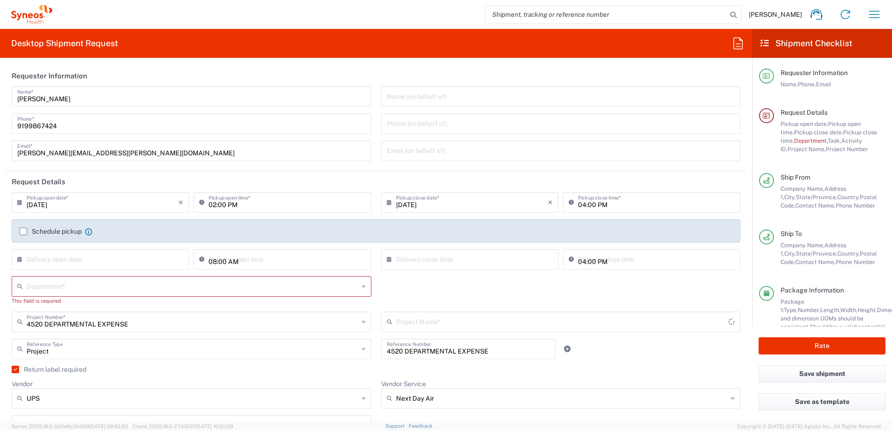
type input "4520 DEPARTMENTAL EXPENSE"
click at [422, 282] on div "Department * 3000 3100 3109 3110 3111 3112 3125 3130 3135 3136 3150 3155 3165 3…" at bounding box center [376, 293] width 739 height 35
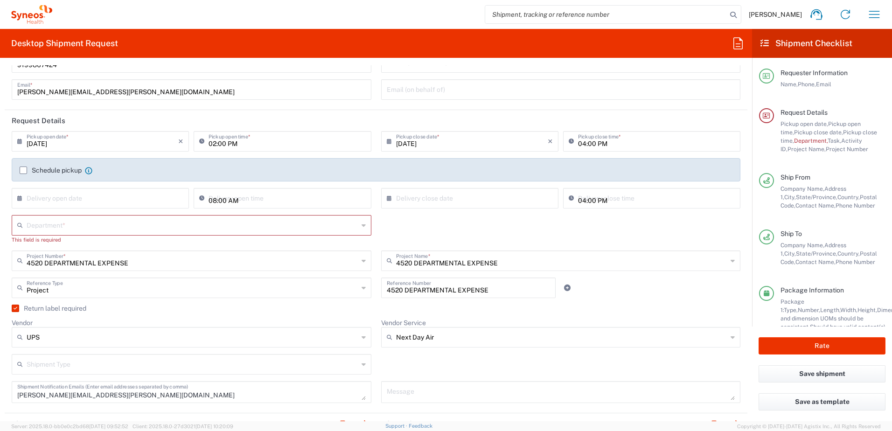
scroll to position [47, 0]
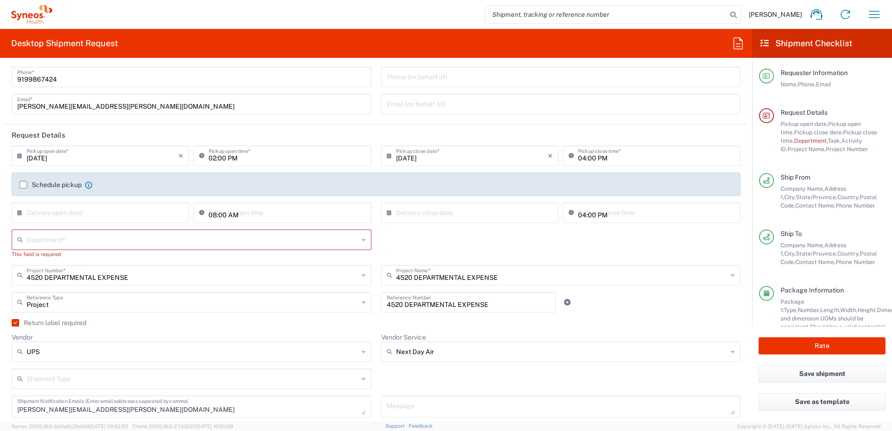
click at [220, 236] on input "text" at bounding box center [193, 239] width 332 height 16
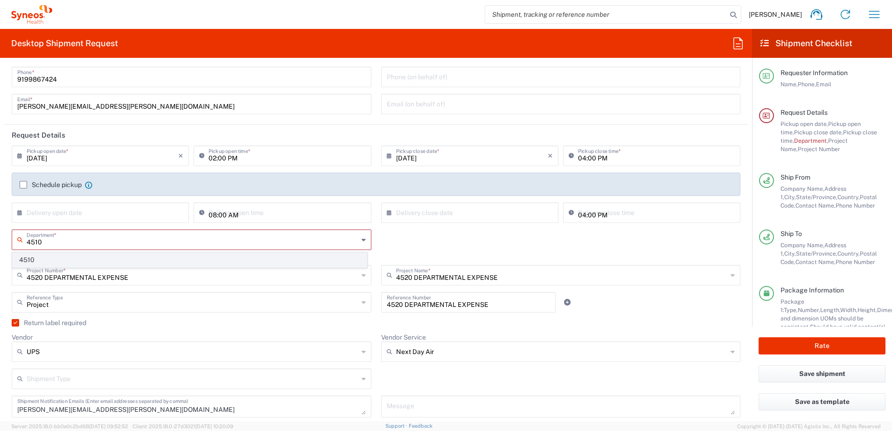
type input "4510"
click at [97, 261] on span "4510" at bounding box center [190, 260] width 354 height 14
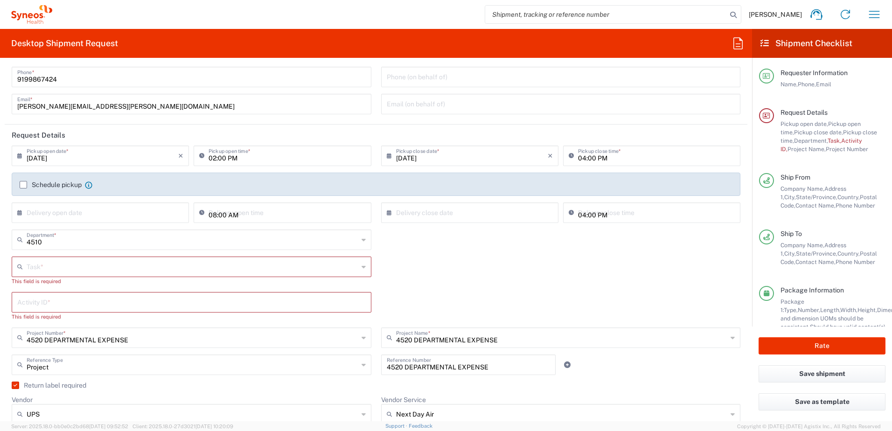
click at [475, 256] on div "4510 Department * 4510" at bounding box center [376, 243] width 739 height 27
click at [126, 266] on input "text" at bounding box center [193, 266] width 332 height 16
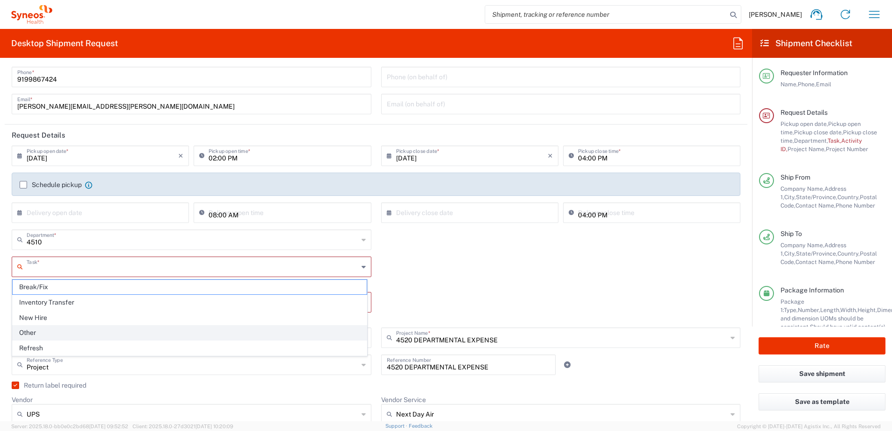
click at [49, 332] on span "Other" at bounding box center [190, 333] width 354 height 14
type input "Other"
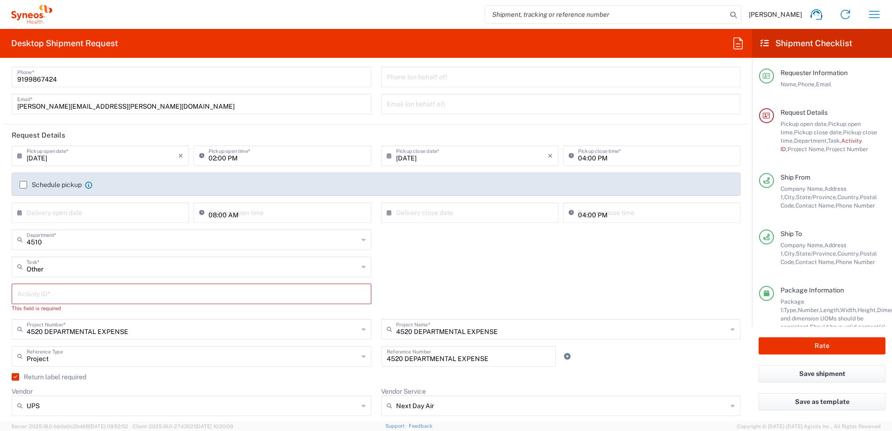
click at [63, 287] on input "text" at bounding box center [191, 293] width 349 height 16
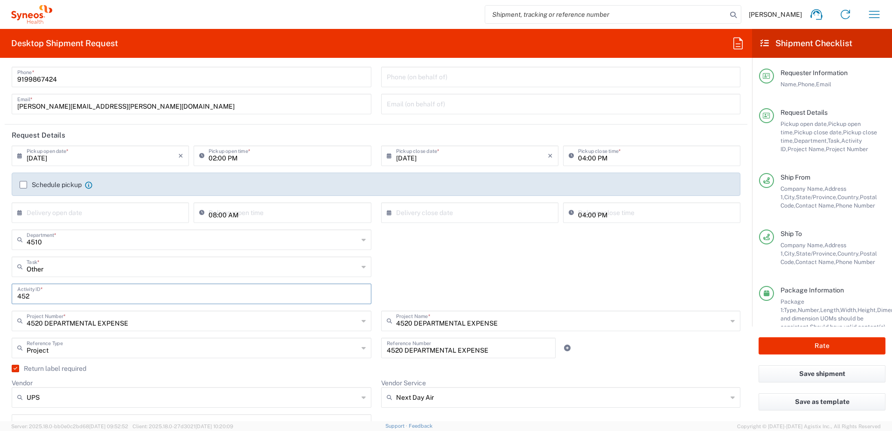
type input "4520"
drag, startPoint x: 55, startPoint y: 293, endPoint x: -33, endPoint y: 297, distance: 88.3
click at [0, 297] on html "[PERSON_NAME] Home Shipment estimator Shipment tracking Desktop shipment reques…" at bounding box center [446, 215] width 892 height 431
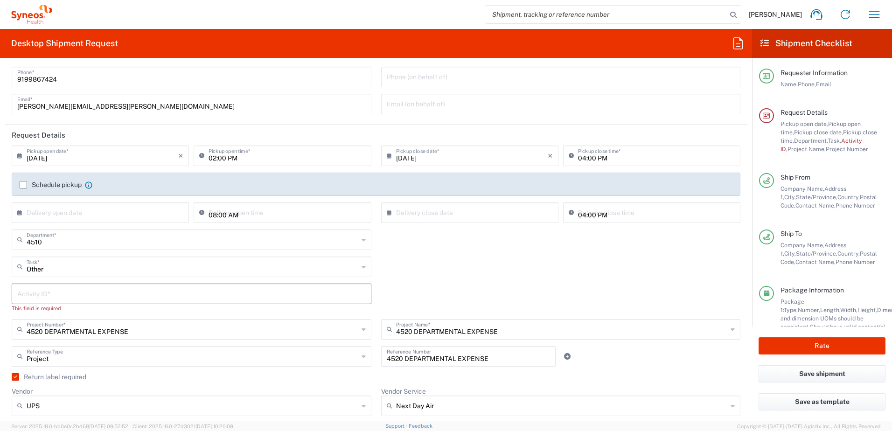
click at [417, 270] on div "Other Task * Break/Fix Inventory Transfer New Hire Other Refresh" at bounding box center [376, 270] width 739 height 27
click at [43, 294] on input "text" at bounding box center [191, 293] width 349 height 16
paste input "SCTASK2705122"
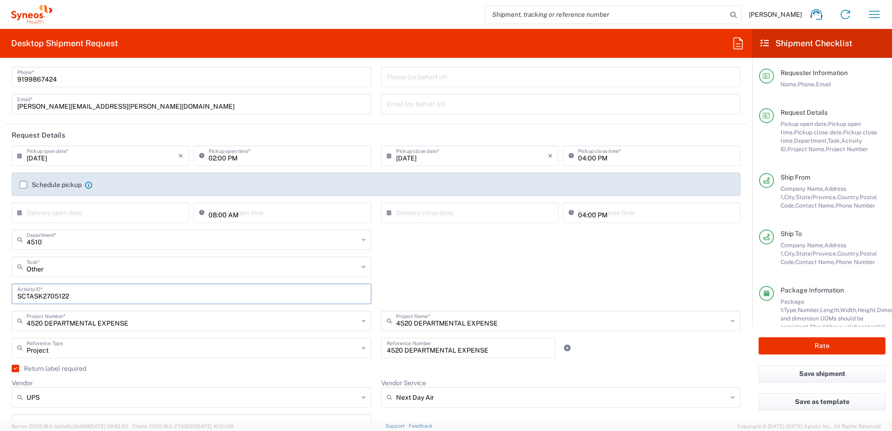
type input "SCTASK2705122"
click at [460, 261] on div "Other Task * Break/Fix Inventory Transfer New Hire Other Refresh" at bounding box center [376, 270] width 739 height 27
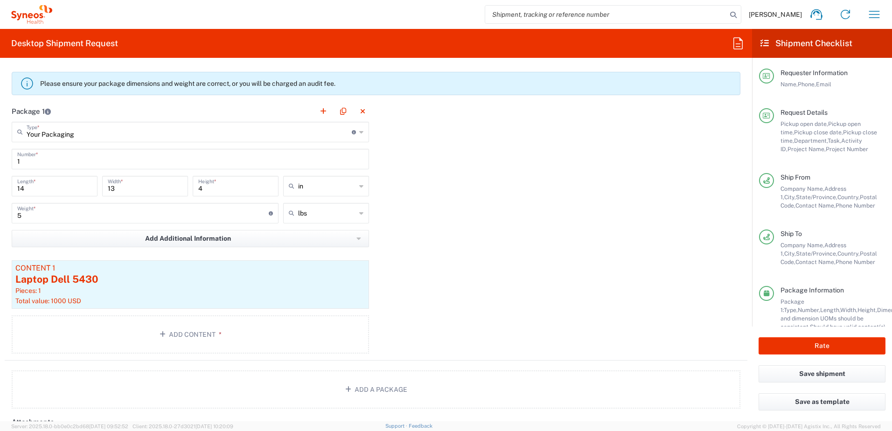
scroll to position [887, 0]
click at [89, 286] on div "Laptop Dell 5430" at bounding box center [190, 279] width 350 height 14
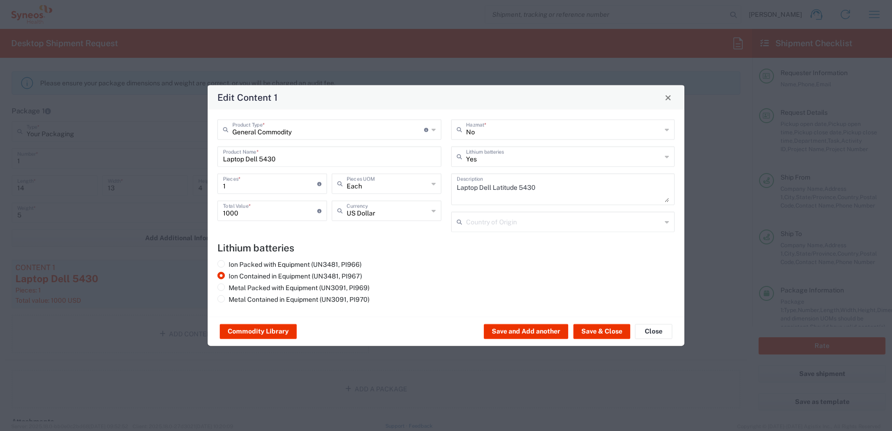
click at [293, 149] on input "Laptop Dell 5430" at bounding box center [329, 156] width 213 height 16
drag, startPoint x: 295, startPoint y: 159, endPoint x: 197, endPoint y: 158, distance: 98.5
click at [197, 158] on div "Edit Content 1 General Commodity Product Type * Document: Paper document genera…" at bounding box center [446, 215] width 892 height 431
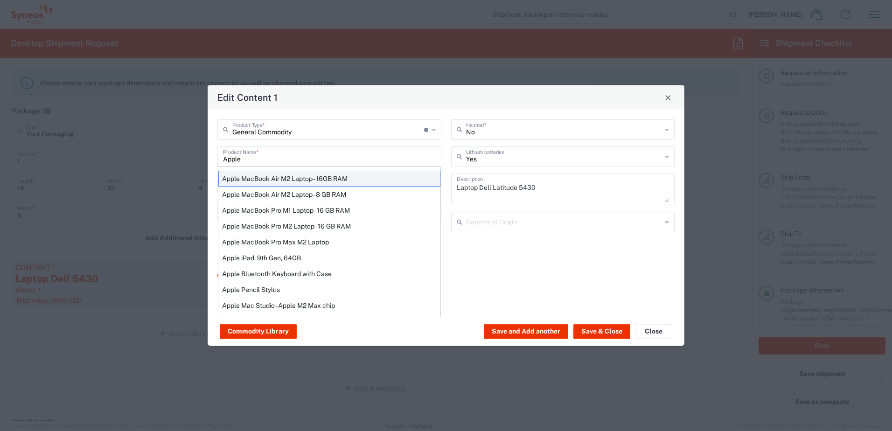
click at [276, 178] on div "Apple MacBook Air M2 Laptop - 16GB RAM" at bounding box center [329, 179] width 222 height 16
type input "Apple MacBook Air M2 Laptop - 16GB RAM"
type textarea "M2 - 8-core CPU - 8-core GPU - 16 GB RAM - 512 GB SSD"
type input "[GEOGRAPHIC_DATA]"
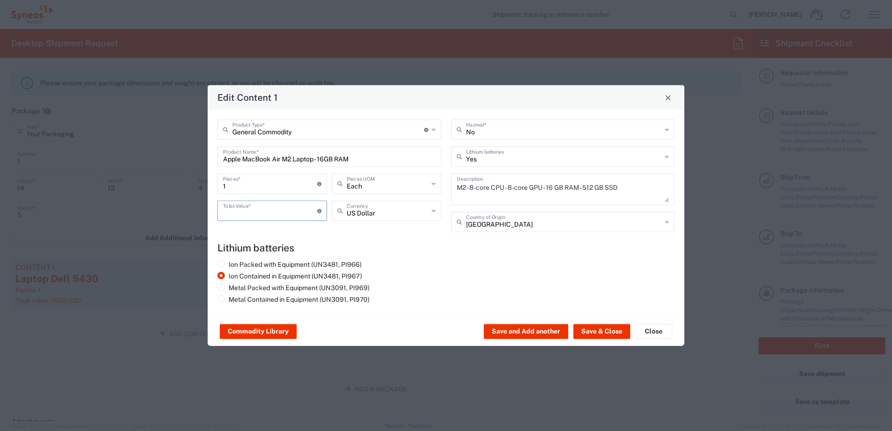
click at [248, 206] on input "number" at bounding box center [270, 210] width 94 height 16
type input "1000"
click at [469, 260] on div "Ion Packed with Equipment (UN3481, PI966) Ion Contained in Equipment (UN3481, P…" at bounding box center [446, 283] width 467 height 47
drag, startPoint x: 600, startPoint y: 328, endPoint x: 595, endPoint y: 329, distance: 4.9
click at [600, 328] on button "Save & Close" at bounding box center [602, 331] width 57 height 15
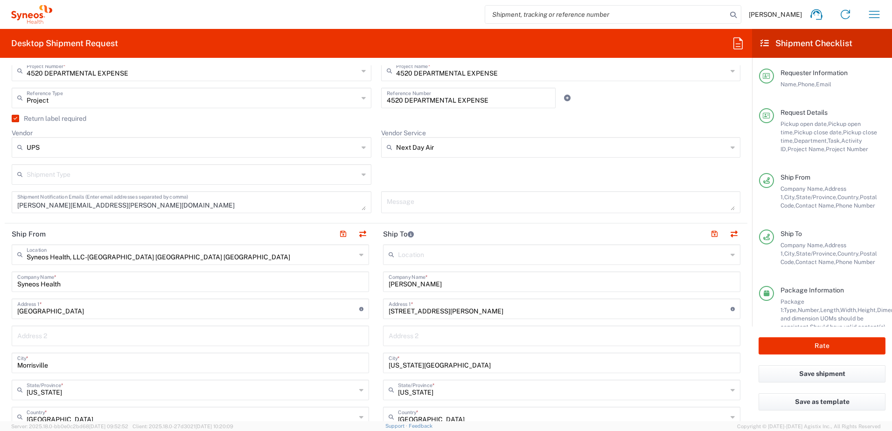
scroll to position [280, 0]
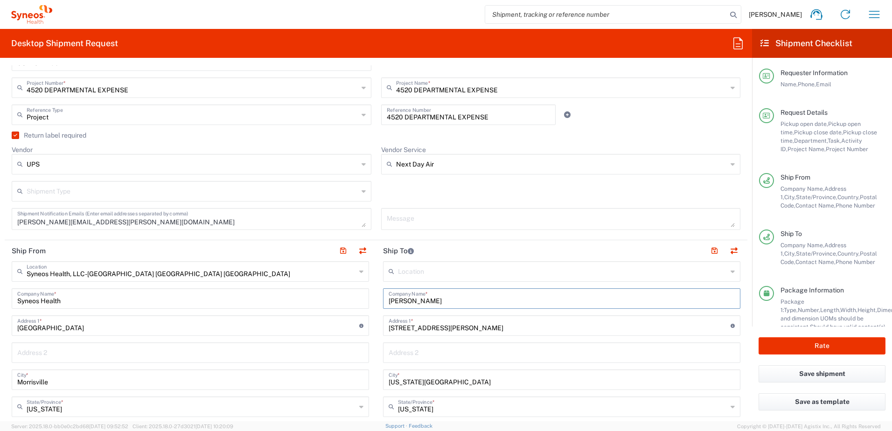
drag, startPoint x: 441, startPoint y: 303, endPoint x: 364, endPoint y: 288, distance: 78.9
paste input "[PERSON_NAME]"
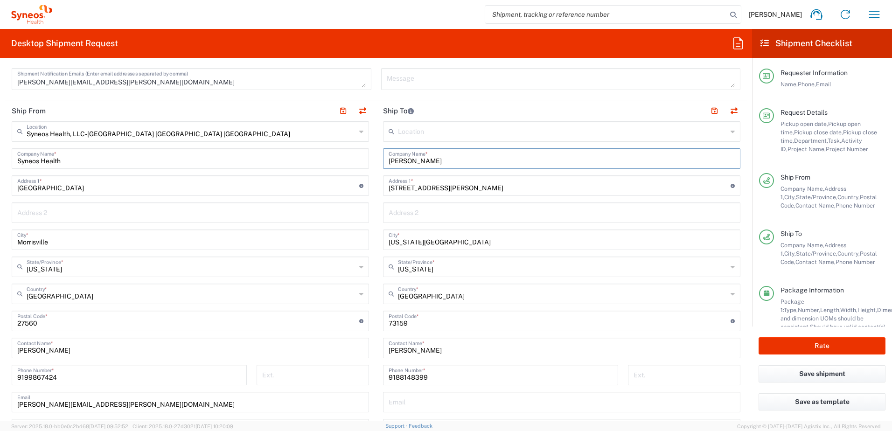
type input "[PERSON_NAME]"
drag, startPoint x: 435, startPoint y: 347, endPoint x: 356, endPoint y: 341, distance: 79.6
click at [356, 341] on div "Ship From Syneos Health, LLC-[GEOGRAPHIC_DATA] [GEOGRAPHIC_DATA] [GEOGRAPHIC_DA…" at bounding box center [376, 308] width 743 height 417
paste input "[PERSON_NAME]"
type input "[PERSON_NAME]"
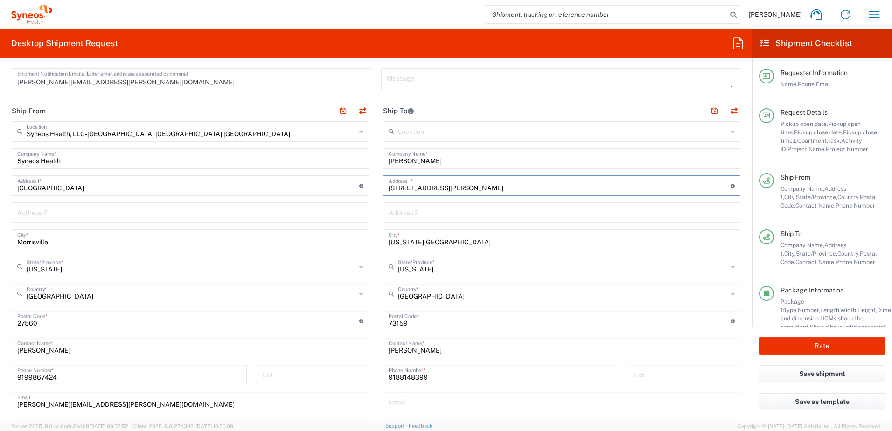
drag, startPoint x: 456, startPoint y: 183, endPoint x: 352, endPoint y: 187, distance: 103.6
click at [352, 187] on div "Ship From Syneos Health, LLC-[GEOGRAPHIC_DATA] [GEOGRAPHIC_DATA] [GEOGRAPHIC_DA…" at bounding box center [376, 308] width 743 height 417
paste input "[STREET_ADDRESS]"
type input "[STREET_ADDRESS]"
drag, startPoint x: 443, startPoint y: 244, endPoint x: 374, endPoint y: 239, distance: 69.7
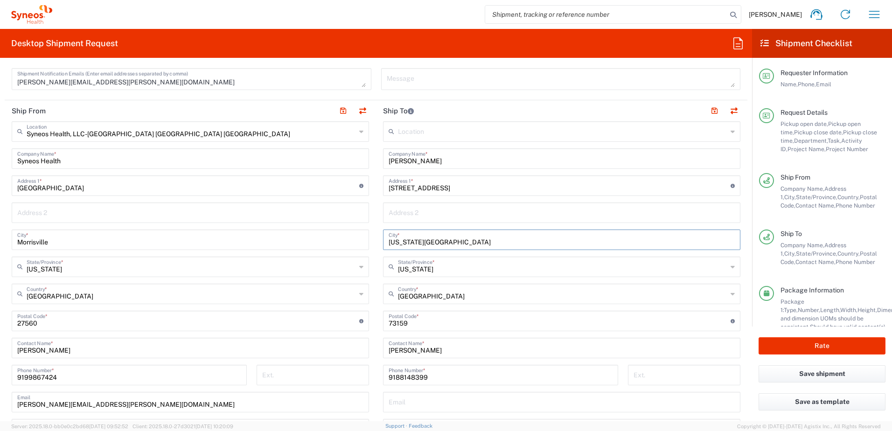
click at [376, 239] on main "Location [PERSON_NAME] LLC-[GEOGRAPHIC_DATA] [GEOGRAPHIC_DATA] [GEOGRAPHIC_DATA…" at bounding box center [561, 317] width 371 height 392
paste input "Tacoma"
type input "Tacoma"
click at [443, 265] on input "text" at bounding box center [562, 266] width 329 height 16
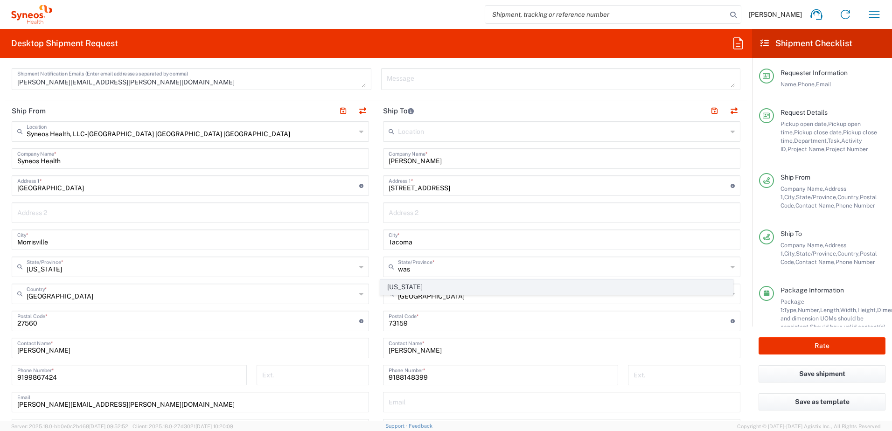
click at [405, 285] on span "[US_STATE]" at bounding box center [557, 287] width 352 height 14
type input "[US_STATE]"
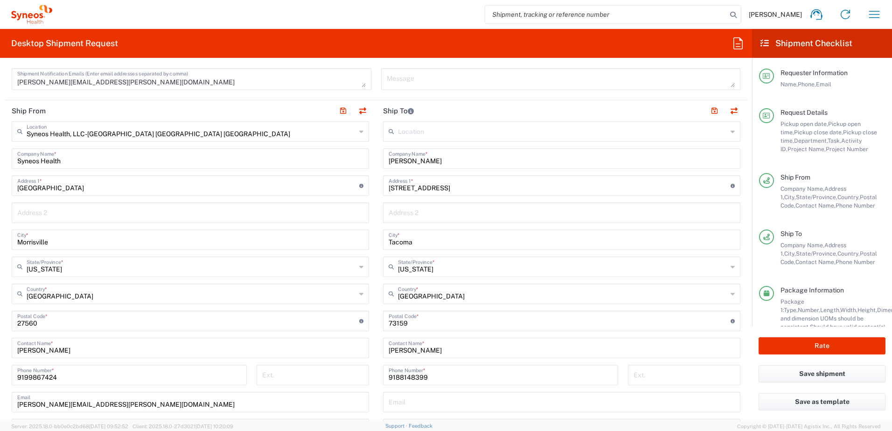
click at [399, 322] on input "undefined" at bounding box center [560, 320] width 342 height 16
paste input "98444"
type input "98444"
drag, startPoint x: 434, startPoint y: 371, endPoint x: 436, endPoint y: 378, distance: 7.7
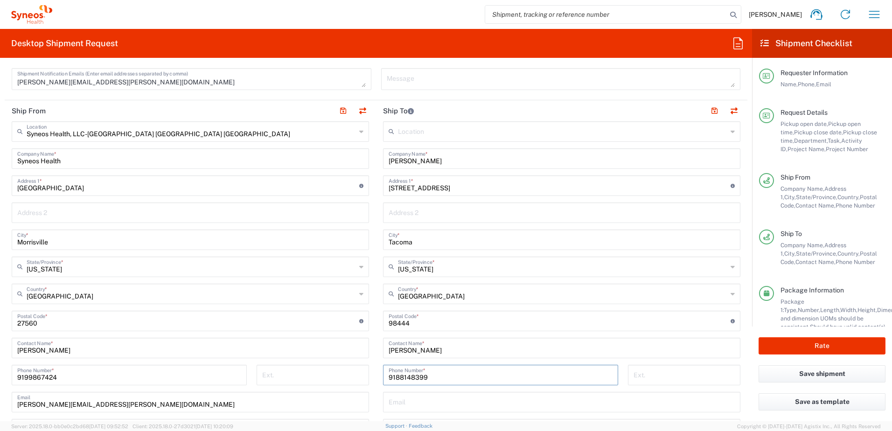
click at [434, 372] on input "9188148399" at bounding box center [501, 374] width 224 height 16
drag, startPoint x: 436, startPoint y: 379, endPoint x: 372, endPoint y: 375, distance: 63.6
click at [376, 375] on main "Location [PERSON_NAME] LLC-[GEOGRAPHIC_DATA] [GEOGRAPHIC_DATA] [GEOGRAPHIC_DATA…" at bounding box center [561, 317] width 371 height 392
paste input "[PHONE_NUMBER]"
type input "[PHONE_NUMBER]"
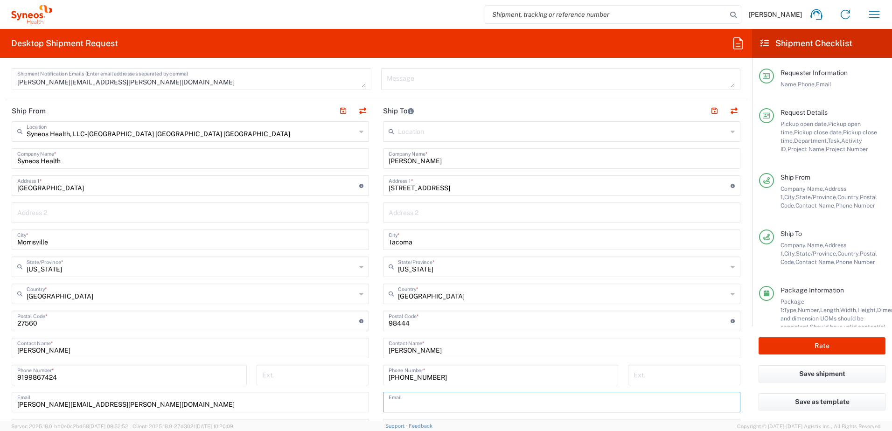
click at [442, 404] on input "text" at bounding box center [562, 401] width 346 height 16
paste input "[PERSON_NAME][EMAIL_ADDRESS][PERSON_NAME][PERSON_NAME][DOMAIN_NAME]"
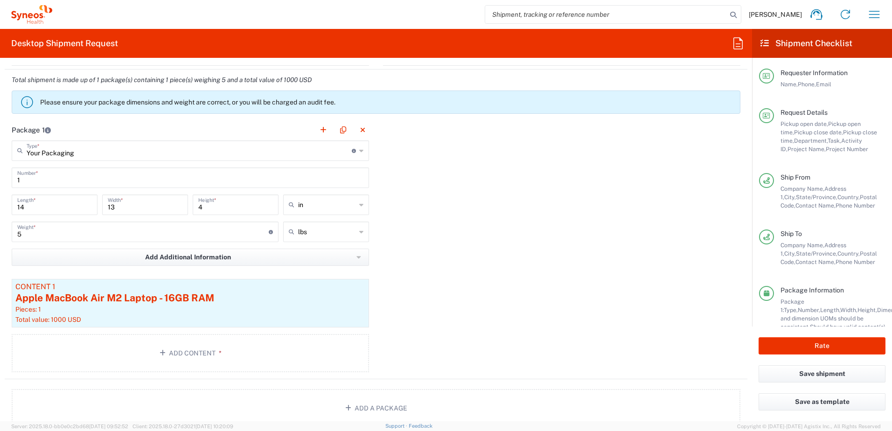
scroll to position [867, 0]
type input "[PERSON_NAME][EMAIL_ADDRESS][PERSON_NAME][PERSON_NAME][DOMAIN_NAME]"
click at [825, 343] on button "Rate" at bounding box center [822, 345] width 127 height 17
type input "4520 DEPARTMENTAL EXPENSE"
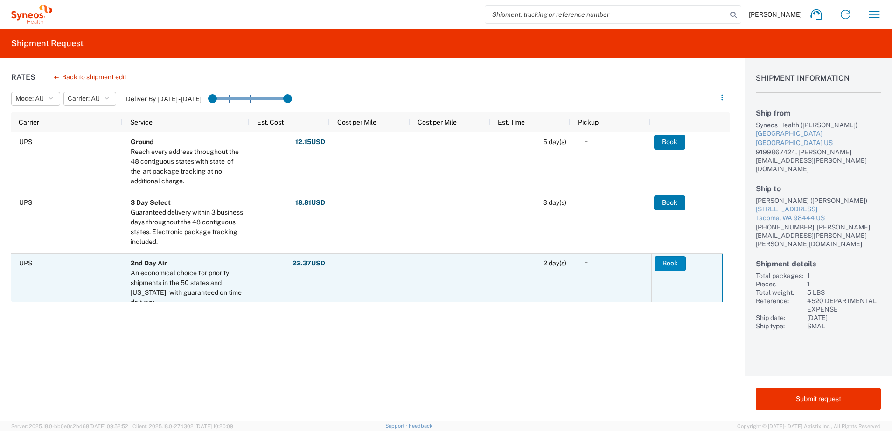
click at [671, 264] on button "Book" at bounding box center [670, 263] width 31 height 15
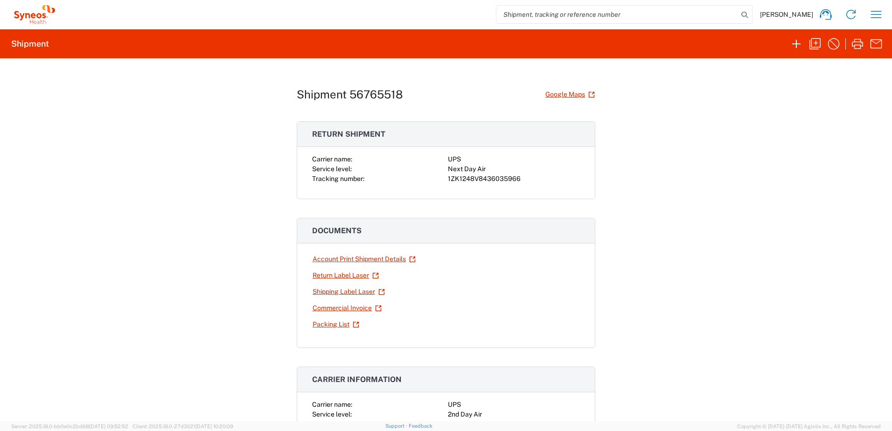
click at [477, 176] on div "1ZK1248V8436035966" at bounding box center [514, 179] width 132 height 10
copy div "1ZK1248V8436035966"
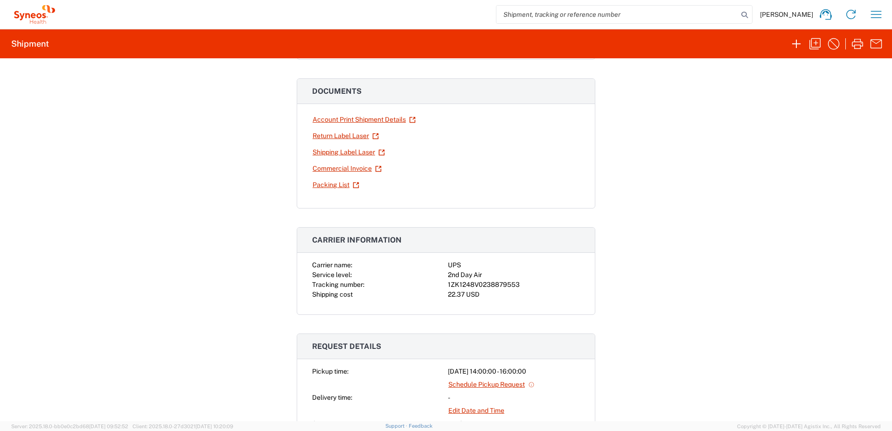
scroll to position [140, 0]
click at [486, 286] on div "1ZK1248V0238879553" at bounding box center [514, 285] width 132 height 10
copy div "1ZK1248V0238879553"
